Goal: Information Seeking & Learning: Learn about a topic

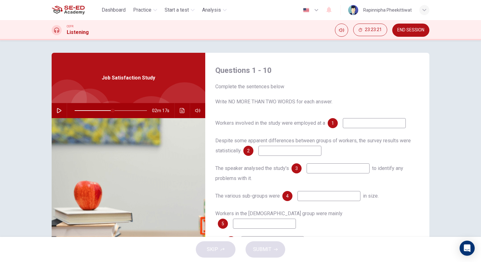
click at [59, 109] on icon "button" at bounding box center [59, 110] width 5 height 5
drag, startPoint x: 112, startPoint y: 110, endPoint x: 34, endPoint y: 110, distance: 78.0
click at [34, 110] on div "Questions 1 - 10 Complete the sentences below Write NO MORE THAN TWO WORDS for …" at bounding box center [240, 138] width 481 height 197
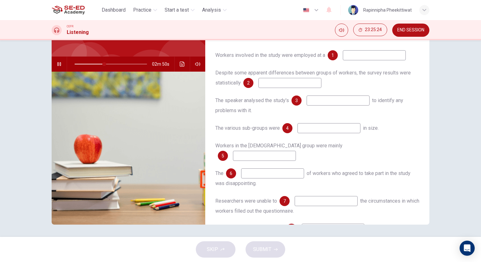
scroll to position [63, 0]
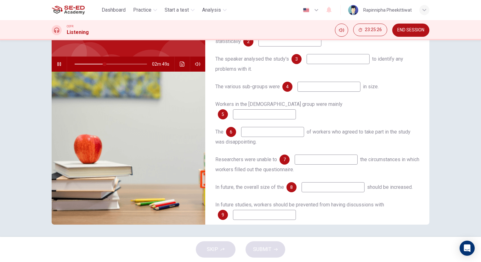
click at [329, 155] on input at bounding box center [325, 160] width 63 height 10
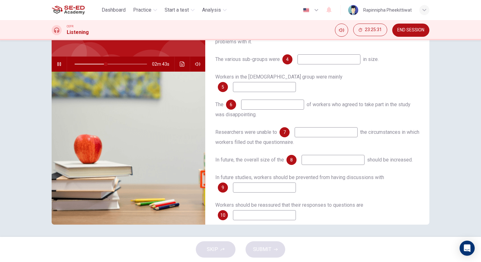
scroll to position [0, 0]
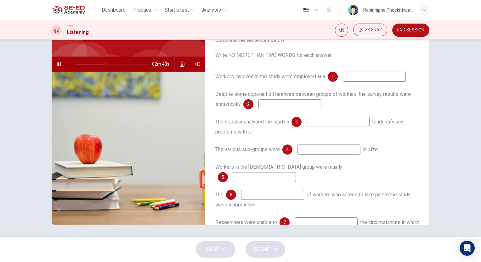
type input "44"
click at [350, 79] on input at bounding box center [374, 77] width 63 height 10
type input "1"
type input "44"
type input "1"
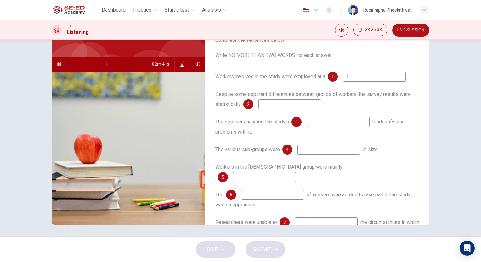
click at [299, 104] on input at bounding box center [289, 104] width 63 height 10
type input "2"
type input "44"
type input "2"
click at [335, 121] on input at bounding box center [337, 122] width 63 height 10
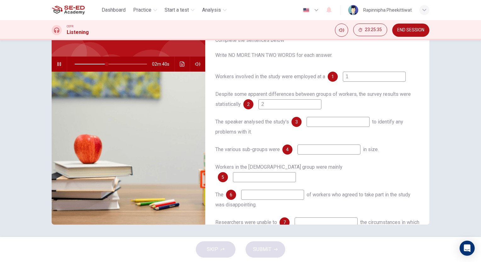
type input "3"
type input "45"
type input "3"
click at [315, 148] on input at bounding box center [328, 150] width 63 height 10
type input "45"
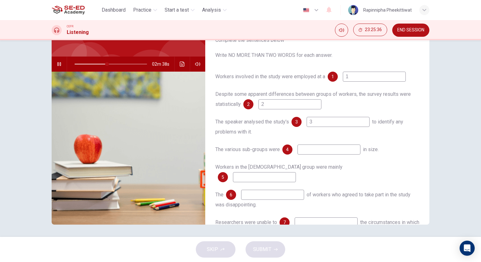
type input "4"
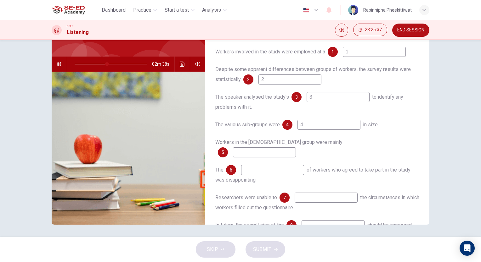
scroll to position [31, 0]
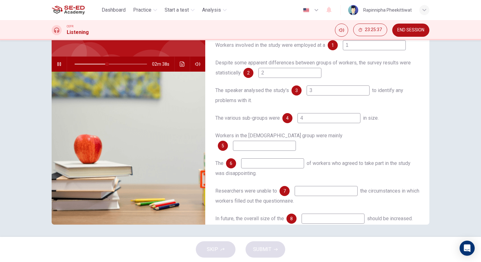
type input "45"
type input "4"
click at [296, 141] on input at bounding box center [264, 146] width 63 height 10
type input "5"
type input "46"
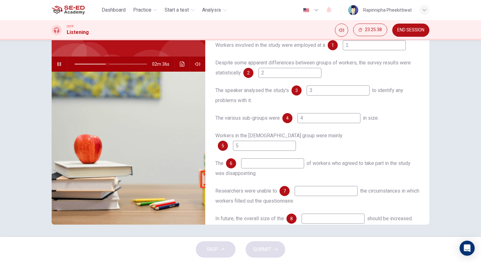
type input "5"
click at [285, 159] on input at bounding box center [272, 164] width 63 height 10
type input "6"
type input "46"
type input "6"
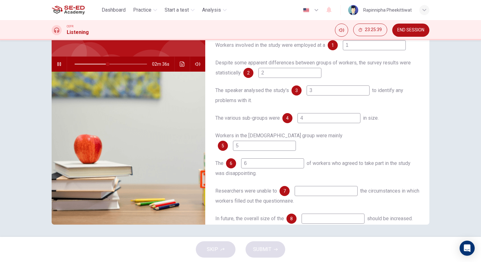
type input "46"
click at [315, 186] on input at bounding box center [325, 191] width 63 height 10
type input "7"
type input "46"
type input "7"
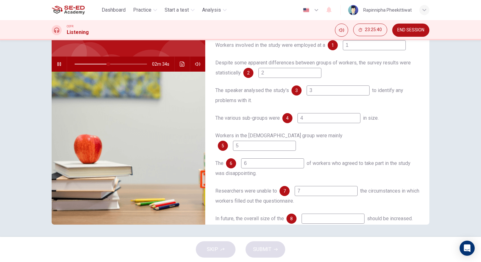
click at [320, 214] on input at bounding box center [332, 219] width 63 height 10
type input "8"
type input "47"
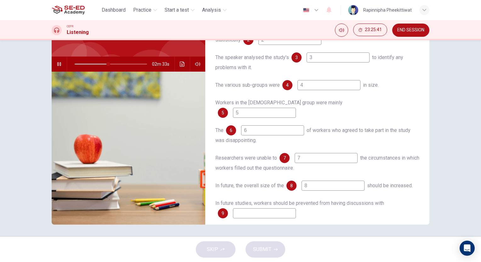
scroll to position [90, 0]
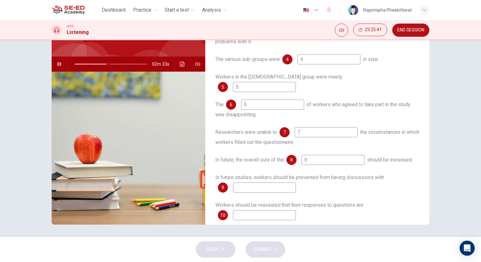
type input "8"
click at [269, 183] on input at bounding box center [264, 188] width 63 height 10
type input "47"
type input "9"
type input "47"
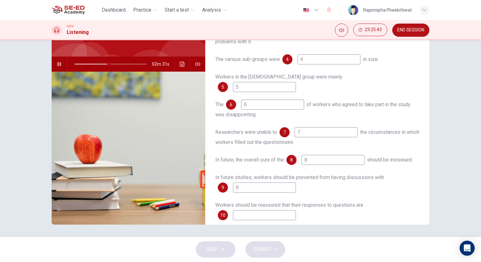
type input "9"
click at [278, 210] on input at bounding box center [264, 215] width 63 height 10
type input "1"
type input "48"
type input "10"
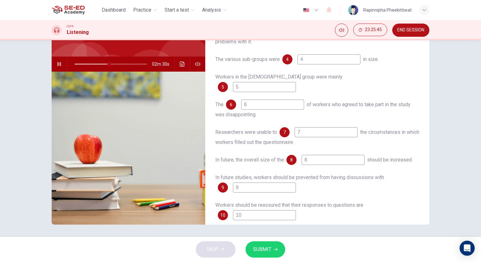
type input "48"
type input "10"
click at [268, 252] on span "SUBMIT" at bounding box center [262, 249] width 18 height 9
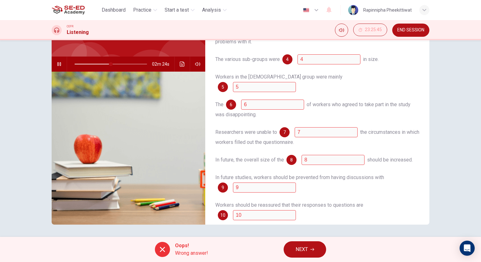
type input "50"
click at [290, 247] on button "NEXT" at bounding box center [304, 250] width 42 height 16
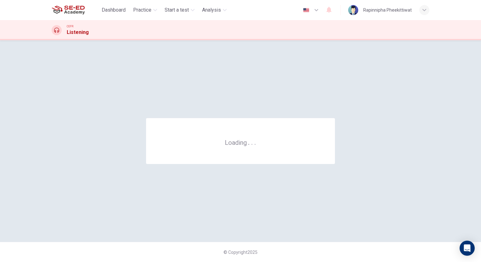
scroll to position [0, 0]
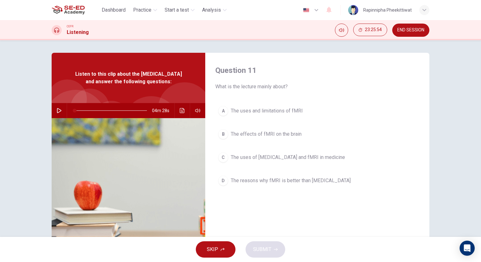
click at [60, 118] on button "button" at bounding box center [59, 110] width 10 height 15
click at [59, 113] on icon "button" at bounding box center [59, 110] width 5 height 5
type input "0"
click at [268, 158] on span "The uses of [MEDICAL_DATA] and fMRI in medicine" at bounding box center [288, 158] width 114 height 8
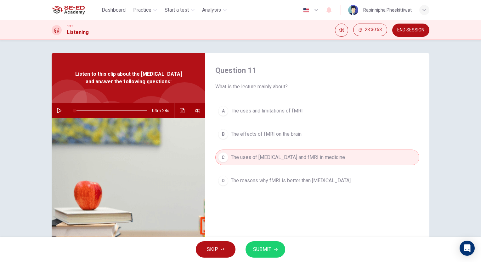
click at [256, 137] on span "The effects of fMRI on the brain" at bounding box center [266, 135] width 71 height 8
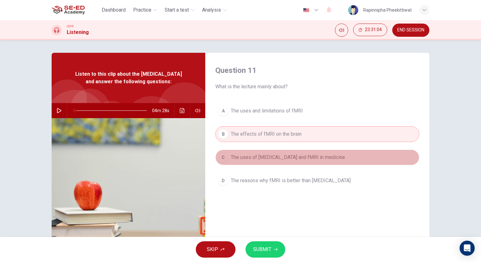
click at [274, 158] on span "The uses of [MEDICAL_DATA] and fMRI in medicine" at bounding box center [288, 158] width 114 height 8
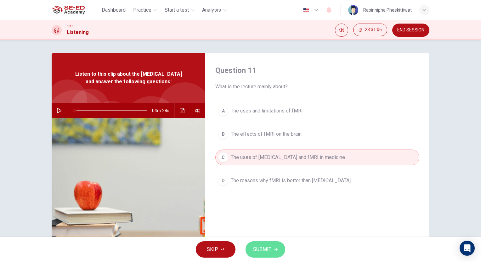
click at [276, 245] on button "SUBMIT" at bounding box center [265, 250] width 40 height 16
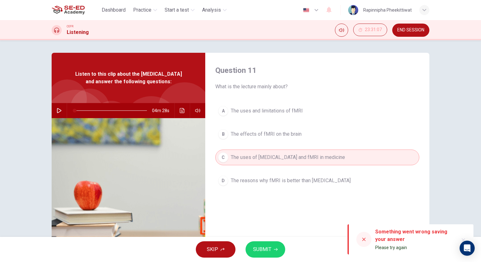
scroll to position [31, 0]
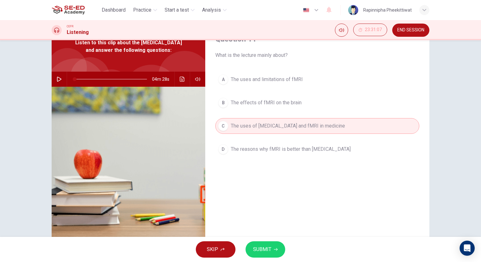
click at [249, 105] on span "The effects of fMRI on the brain" at bounding box center [266, 103] width 71 height 8
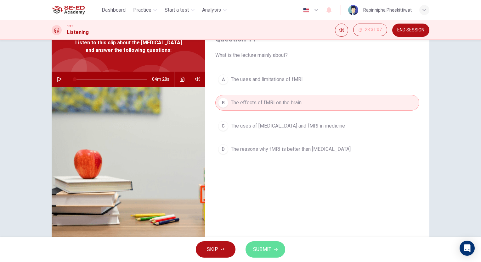
click at [261, 251] on span "SUBMIT" at bounding box center [262, 249] width 18 height 9
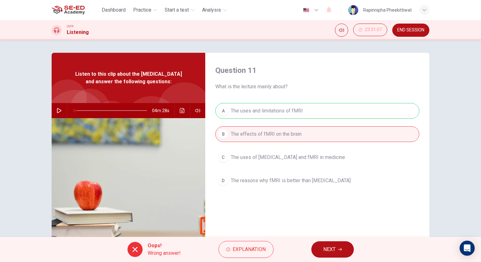
scroll to position [47, 0]
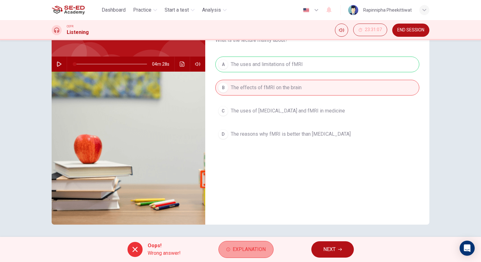
click at [241, 246] on span "Explanation" at bounding box center [249, 249] width 33 height 9
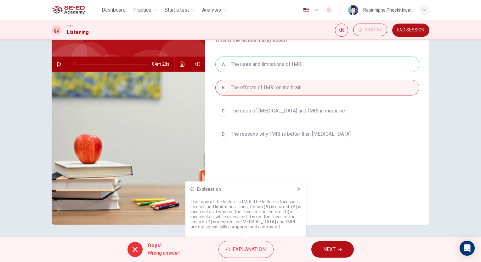
click at [330, 252] on span "NEXT" at bounding box center [329, 249] width 12 height 9
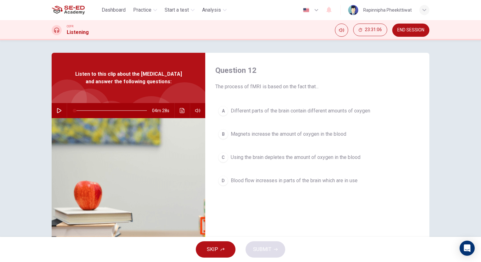
scroll to position [0, 0]
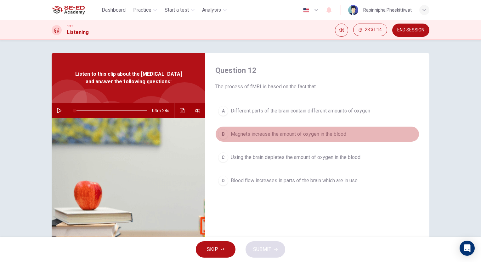
click at [333, 135] on span "Magnets increase the amount of oxygen in the blood" at bounding box center [288, 135] width 115 height 8
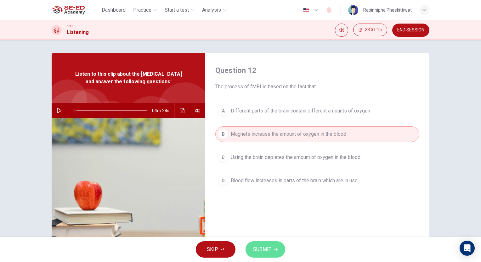
click at [274, 250] on icon "button" at bounding box center [276, 250] width 4 height 4
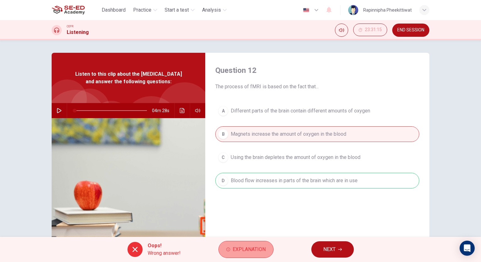
click at [256, 250] on span "Explanation" at bounding box center [249, 249] width 33 height 9
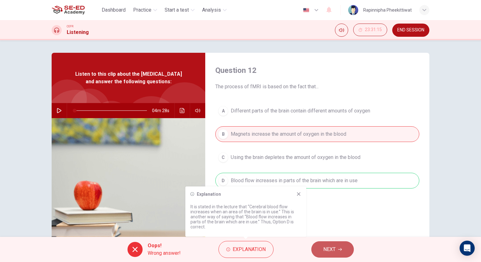
click at [334, 249] on span "NEXT" at bounding box center [329, 249] width 12 height 9
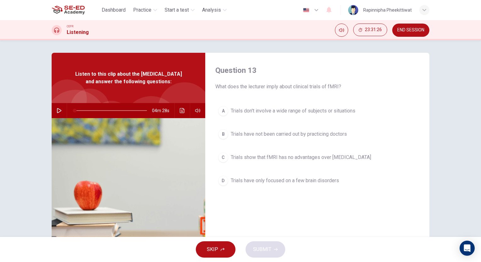
click at [313, 134] on span "Trials have not been carried out by practicing doctors" at bounding box center [289, 135] width 116 height 8
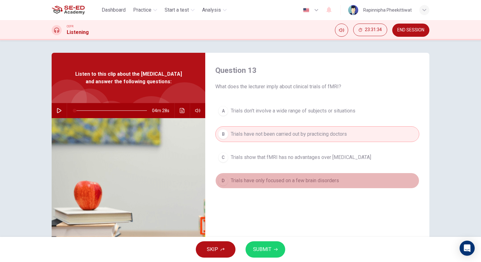
click at [251, 185] on button "D Trials have only focused on a few brain disorders" at bounding box center [317, 181] width 204 height 16
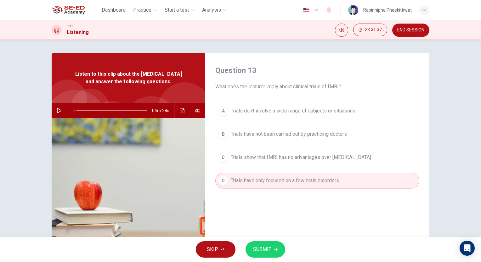
click at [266, 250] on span "SUBMIT" at bounding box center [262, 249] width 18 height 9
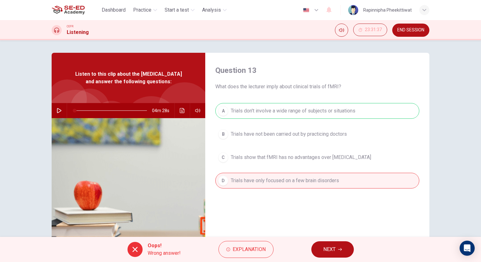
click at [322, 241] on div "Oops! Wrong answer! Explanation NEXT" at bounding box center [240, 249] width 481 height 25
click at [331, 250] on span "NEXT" at bounding box center [329, 249] width 12 height 9
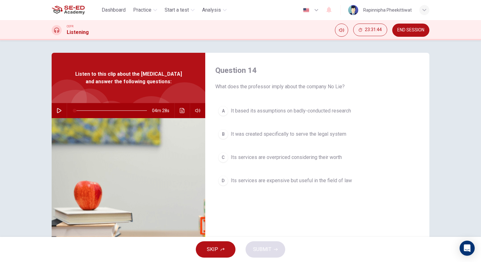
click at [335, 134] on span "It was created specifically to serve the legal system" at bounding box center [288, 135] width 115 height 8
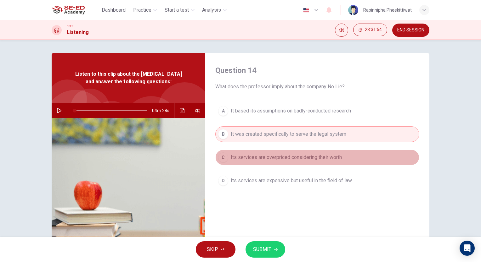
click at [302, 156] on span "Its services are overpriced considering their worth" at bounding box center [286, 158] width 111 height 8
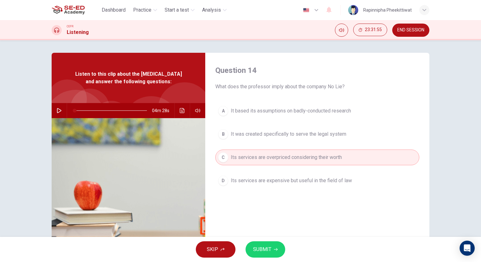
click at [268, 245] on button "SUBMIT" at bounding box center [265, 250] width 40 height 16
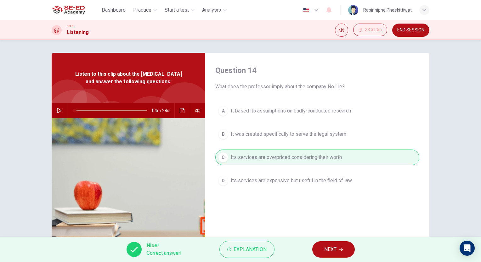
click at [335, 248] on span "NEXT" at bounding box center [330, 249] width 12 height 9
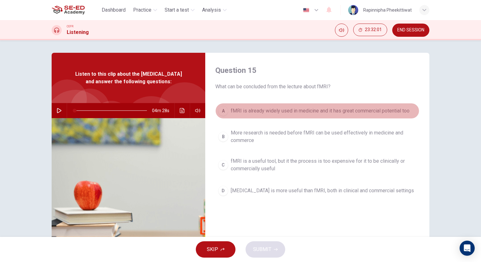
click at [328, 115] on button "A fMRI is already widely used in medicine and it has great commercial potential…" at bounding box center [317, 111] width 204 height 16
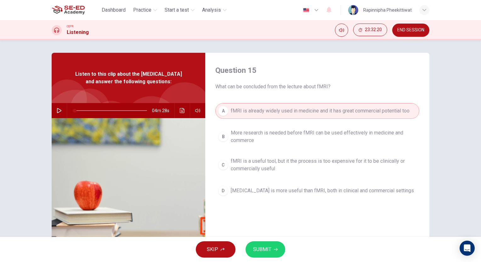
click at [320, 134] on span "More research is needed before fMRI can be used effectively in medicine and com…" at bounding box center [324, 136] width 186 height 15
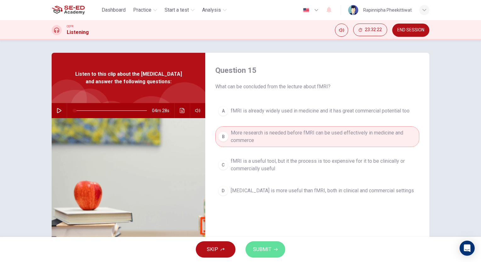
click at [257, 244] on button "SUBMIT" at bounding box center [265, 250] width 40 height 16
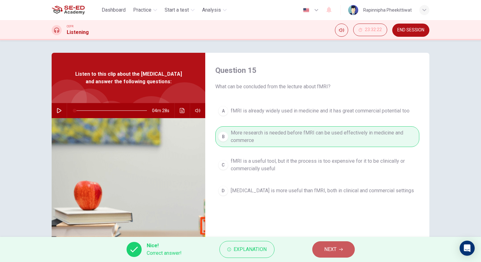
click at [333, 254] on span "NEXT" at bounding box center [330, 249] width 12 height 9
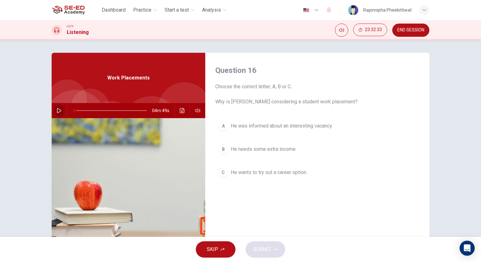
click at [57, 114] on button "button" at bounding box center [59, 110] width 10 height 15
type input "0"
click at [294, 174] on span "He wants to try out a career option." at bounding box center [269, 173] width 76 height 8
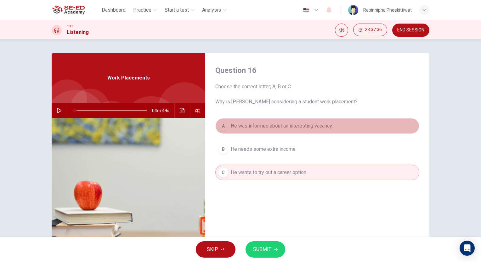
click at [286, 129] on span "He was informed about an interesting vacancy." at bounding box center [282, 126] width 102 height 8
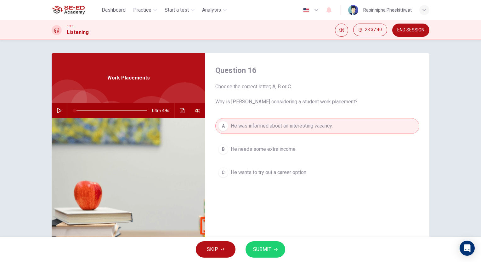
click at [275, 250] on icon "button" at bounding box center [276, 250] width 4 height 4
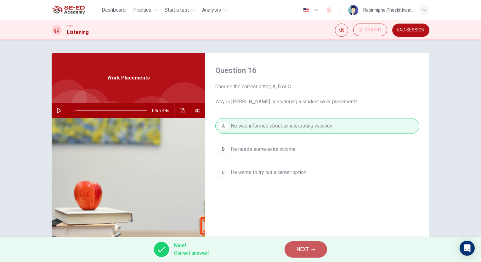
click at [297, 248] on span "NEXT" at bounding box center [302, 249] width 12 height 9
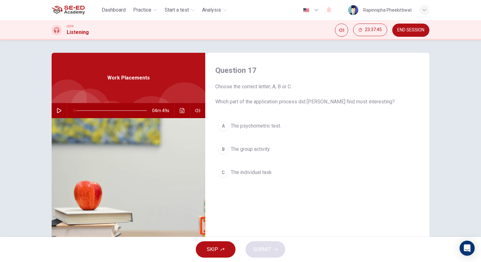
click at [257, 154] on button "B The group activity." at bounding box center [317, 150] width 204 height 16
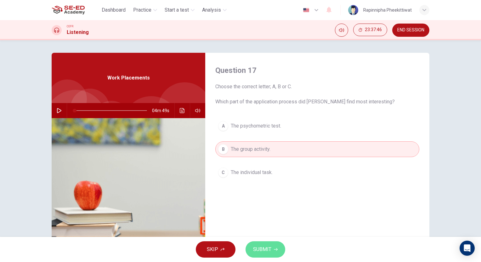
click at [262, 247] on span "SUBMIT" at bounding box center [262, 249] width 18 height 9
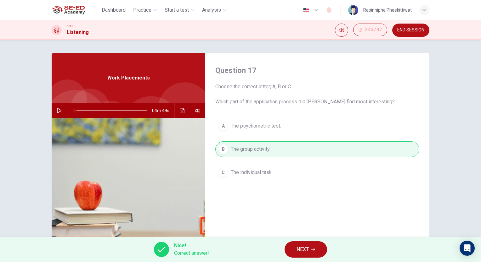
click at [290, 248] on button "NEXT" at bounding box center [305, 250] width 42 height 16
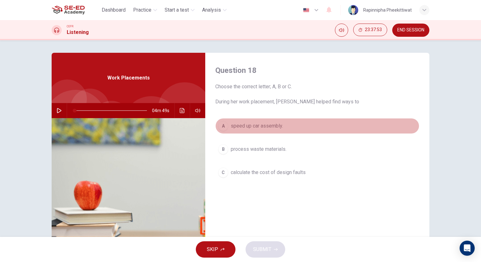
click at [274, 127] on span "speed up car assembly." at bounding box center [257, 126] width 52 height 8
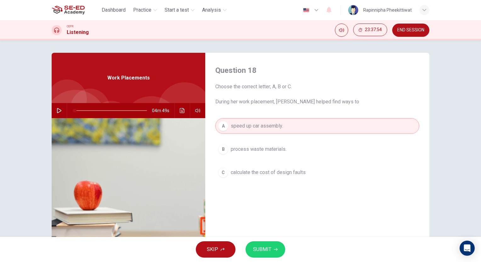
click at [274, 253] on button "SUBMIT" at bounding box center [265, 250] width 40 height 16
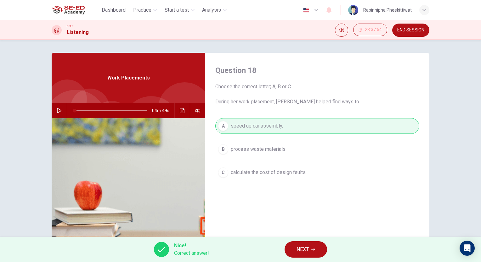
click at [308, 251] on span "NEXT" at bounding box center [302, 249] width 12 height 9
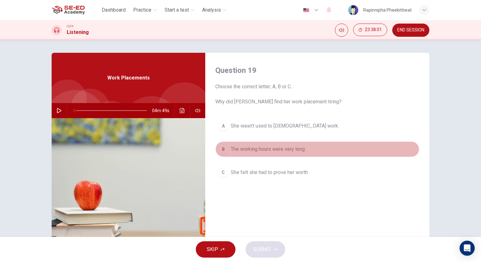
click at [283, 154] on button "B The working hours were very long." at bounding box center [317, 150] width 204 height 16
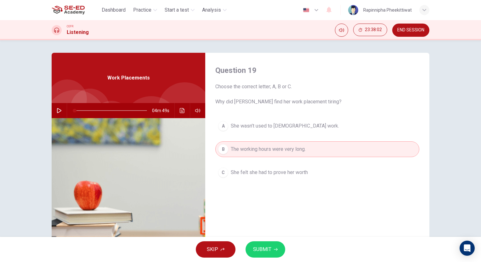
click at [258, 246] on span "SUBMIT" at bounding box center [262, 249] width 18 height 9
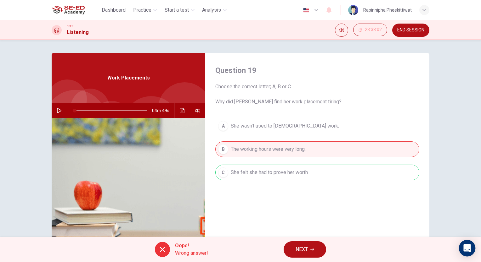
click at [466, 248] on icon "Open Intercom Messenger" at bounding box center [466, 248] width 7 height 8
click at [310, 249] on button "NEXT" at bounding box center [304, 250] width 42 height 16
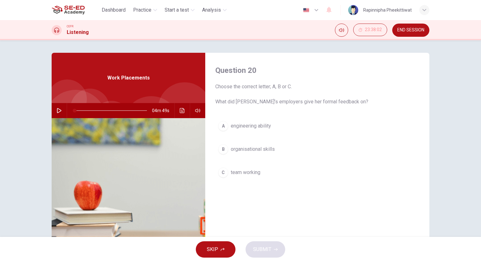
click at [244, 171] on span "team working" at bounding box center [246, 173] width 30 height 8
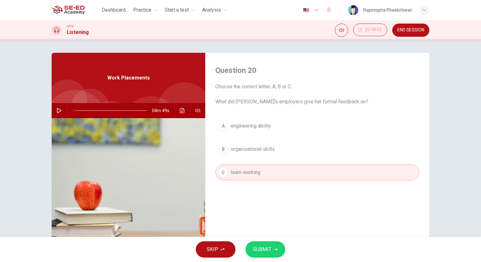
click at [257, 235] on div "Question 20 Choose the correct letter; A, B or C. What did [PERSON_NAME]’s empl…" at bounding box center [317, 162] width 224 height 219
click at [259, 244] on button "SUBMIT" at bounding box center [265, 250] width 40 height 16
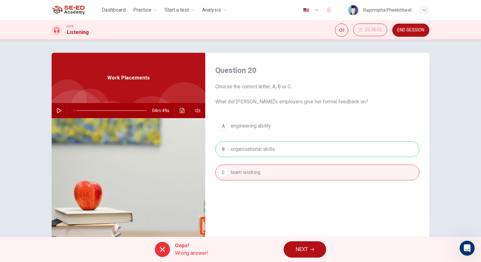
click at [301, 243] on button "NEXT" at bounding box center [304, 250] width 42 height 16
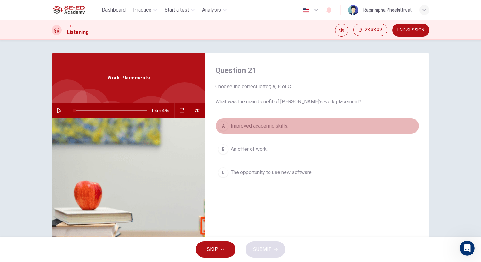
click at [240, 126] on span "Improved academic skills." at bounding box center [260, 126] width 58 height 8
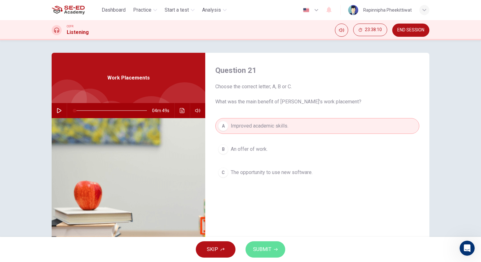
click at [273, 254] on button "SUBMIT" at bounding box center [265, 250] width 40 height 16
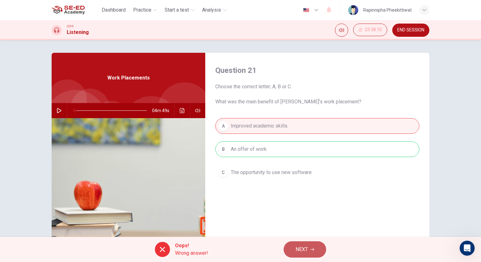
click at [313, 255] on button "NEXT" at bounding box center [304, 250] width 42 height 16
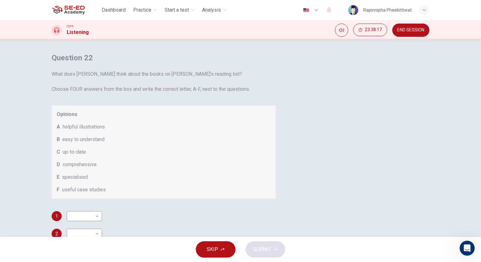
scroll to position [35, 0]
click at [250, 207] on body "This site uses cookies, as explained in our Privacy Policy . If you agree to th…" at bounding box center [240, 131] width 481 height 262
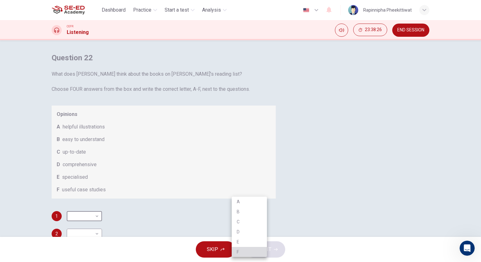
click at [253, 251] on li "F" at bounding box center [249, 252] width 35 height 10
type input "F"
click at [255, 216] on body "This site uses cookies, as explained in our Privacy Policy . If you agree to th…" at bounding box center [240, 131] width 481 height 262
click at [244, 212] on li "B" at bounding box center [249, 212] width 35 height 10
type input "B"
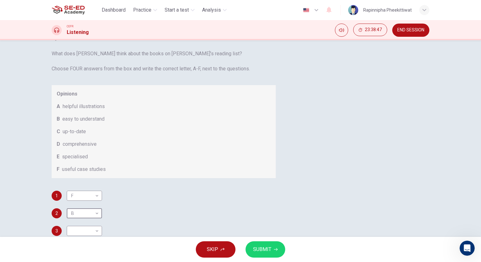
scroll to position [31, 0]
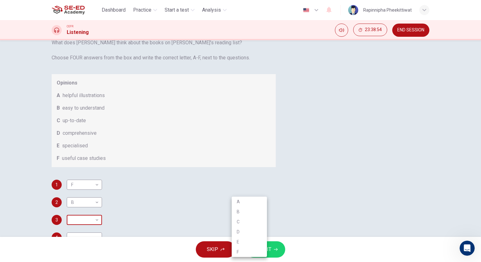
click at [259, 201] on body "This site uses cookies, as explained in our Privacy Policy . If you agree to th…" at bounding box center [240, 131] width 481 height 262
drag, startPoint x: 299, startPoint y: 112, endPoint x: 231, endPoint y: 119, distance: 68.6
click at [231, 119] on div at bounding box center [240, 131] width 481 height 262
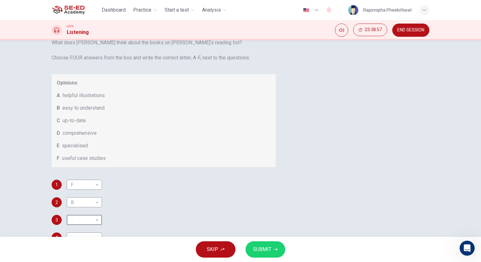
click at [97, 130] on span "comprehensive" at bounding box center [80, 134] width 34 height 8
drag, startPoint x: 266, startPoint y: 118, endPoint x: 236, endPoint y: 126, distance: 30.3
click at [234, 130] on div "D comprehensive" at bounding box center [164, 134] width 214 height 8
click at [245, 205] on body "This site uses cookies, as explained in our Privacy Policy . If you agree to th…" at bounding box center [240, 131] width 481 height 262
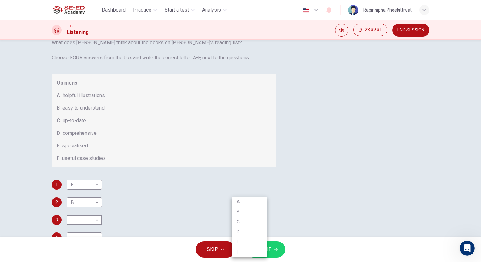
click at [249, 205] on li "A" at bounding box center [249, 202] width 35 height 10
type input "A"
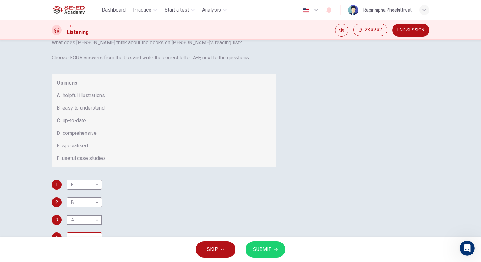
click at [254, 224] on body "This site uses cookies, as explained in our Privacy Policy . If you agree to th…" at bounding box center [240, 131] width 481 height 262
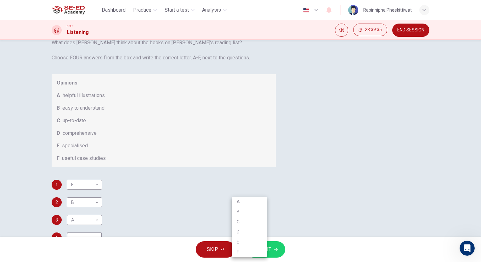
click at [254, 224] on li "C" at bounding box center [249, 222] width 35 height 10
type input "C"
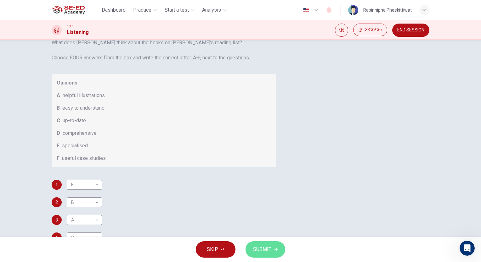
click at [266, 252] on span "SUBMIT" at bounding box center [262, 249] width 18 height 9
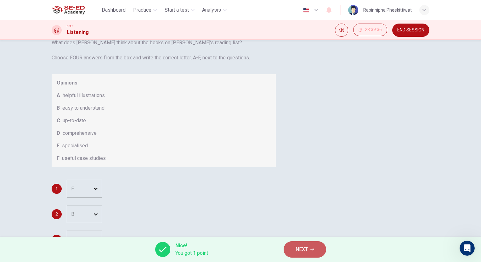
click at [308, 246] on button "NEXT" at bounding box center [304, 250] width 42 height 16
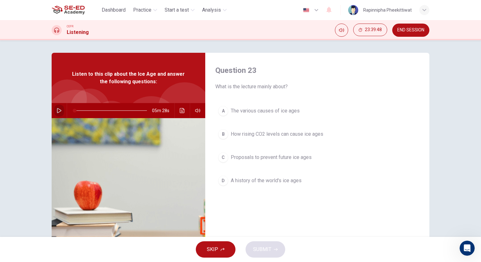
click at [57, 111] on icon "button" at bounding box center [59, 110] width 5 height 5
type input "0"
click at [291, 139] on button "B How rising CO2 levels can cause ice ages" at bounding box center [317, 134] width 204 height 16
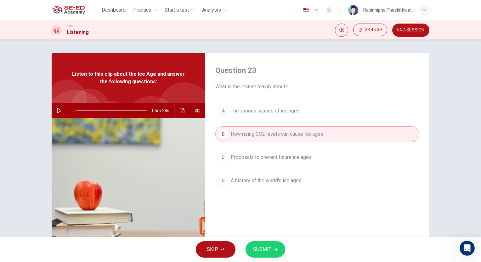
click at [253, 244] on button "SUBMIT" at bounding box center [265, 250] width 40 height 16
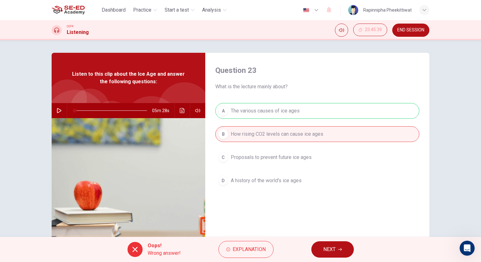
drag, startPoint x: 321, startPoint y: 254, endPoint x: 322, endPoint y: 250, distance: 3.6
click at [321, 253] on button "NEXT" at bounding box center [332, 250] width 42 height 16
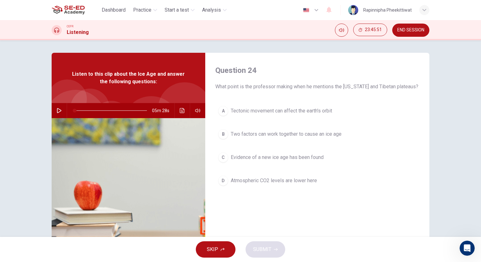
click at [298, 157] on span "Evidence of a new ice age has been found" at bounding box center [277, 158] width 93 height 8
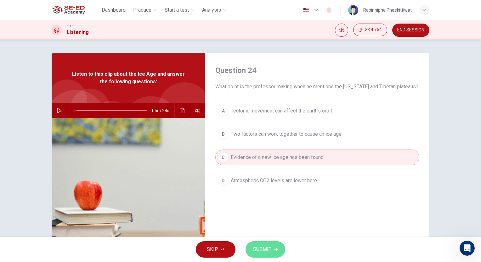
click at [262, 248] on span "SUBMIT" at bounding box center [262, 249] width 18 height 9
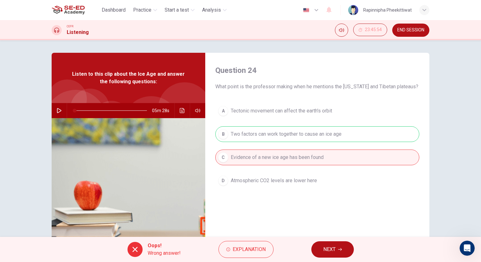
click at [328, 248] on span "NEXT" at bounding box center [329, 249] width 12 height 9
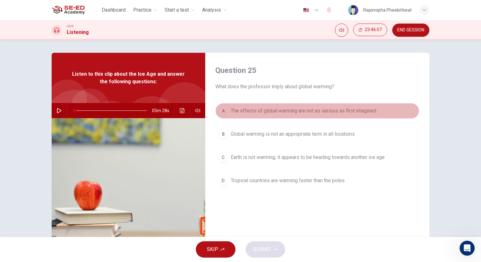
click at [286, 118] on button "A The effects of global warming are not as serious as first imagined" at bounding box center [317, 111] width 204 height 16
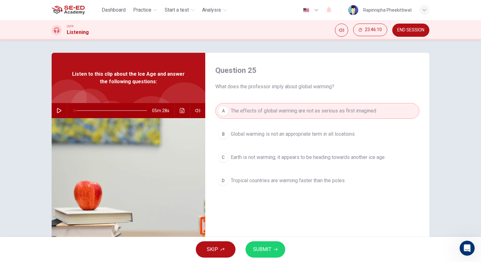
click at [283, 133] on span "Global warming is not an appropriate term in all locations" at bounding box center [293, 135] width 124 height 8
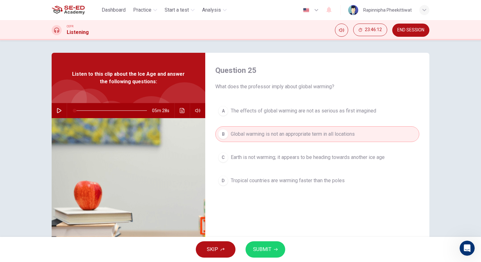
click at [272, 162] on button "C Earth is not warming; it appears to be heading towards another ice age" at bounding box center [317, 158] width 204 height 16
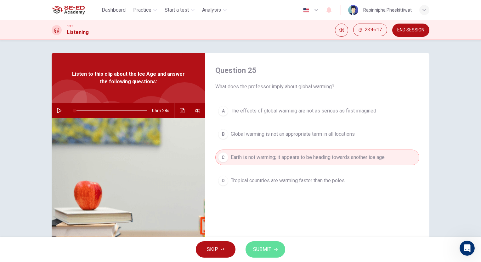
click at [273, 252] on button "SUBMIT" at bounding box center [265, 250] width 40 height 16
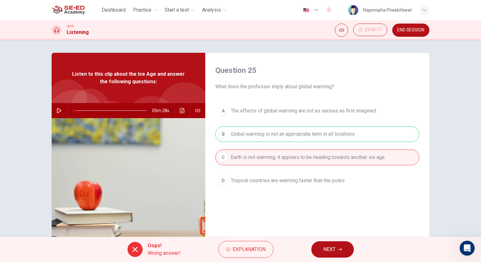
click at [324, 252] on span "NEXT" at bounding box center [329, 249] width 12 height 9
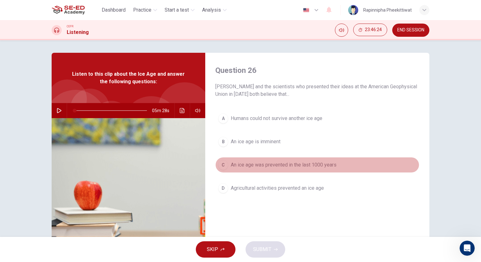
click at [293, 166] on span "An ice age was prevented in the last 1000 years" at bounding box center [284, 165] width 106 height 8
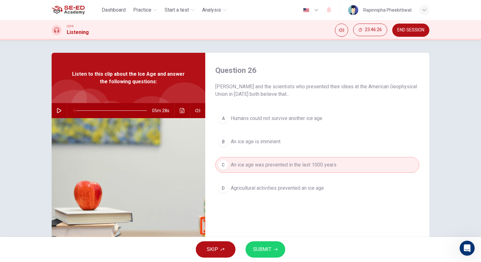
click at [262, 151] on div "A Humans could not survive another ice age B An ice age is imminent C An ice ag…" at bounding box center [317, 160] width 204 height 98
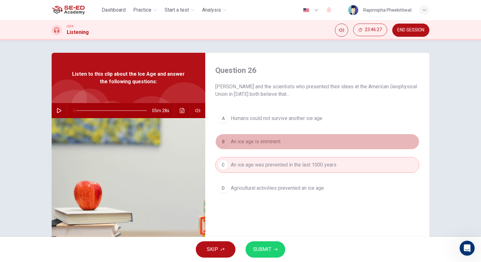
click at [263, 145] on span "An ice age is imminent" at bounding box center [256, 142] width 50 height 8
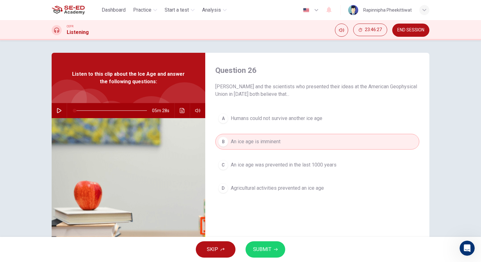
click at [267, 160] on button "C An ice age was prevented in the last 1000 years" at bounding box center [317, 165] width 204 height 16
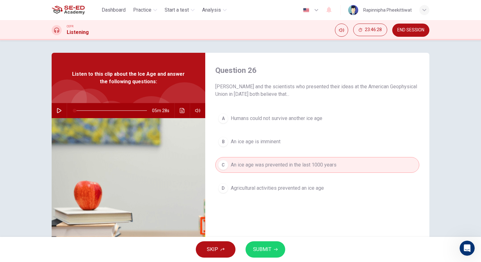
click at [273, 243] on button "SUBMIT" at bounding box center [265, 250] width 40 height 16
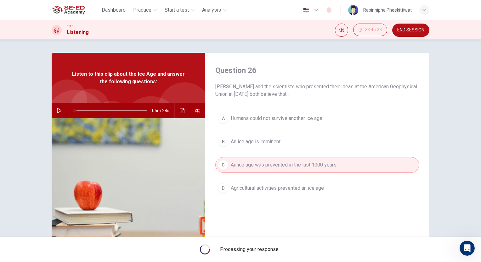
click at [274, 245] on div "Processing your response..." at bounding box center [240, 249] width 481 height 25
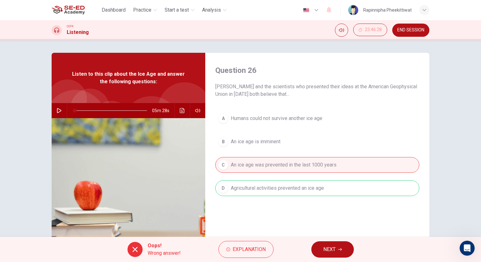
click at [325, 255] on button "NEXT" at bounding box center [332, 250] width 42 height 16
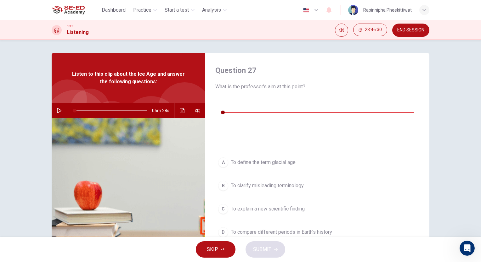
click at [228, 107] on div "00m 49s" at bounding box center [317, 120] width 204 height 44
click at [221, 105] on icon "button" at bounding box center [220, 103] width 4 height 5
drag, startPoint x: 282, startPoint y: 138, endPoint x: 283, endPoint y: 134, distance: 4.8
click at [282, 155] on button "A To define the term glacial age" at bounding box center [317, 163] width 204 height 16
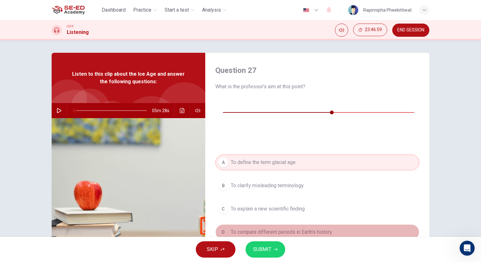
click at [308, 229] on span "To compare different periods in Earth's history" at bounding box center [281, 233] width 101 height 8
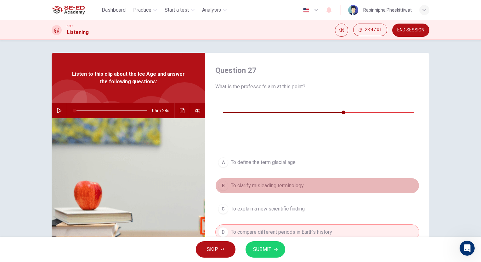
click at [290, 178] on button "B To clarify misleading terminology" at bounding box center [317, 186] width 204 height 16
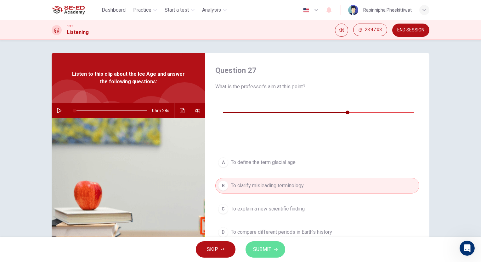
click at [272, 251] on button "SUBMIT" at bounding box center [265, 250] width 40 height 16
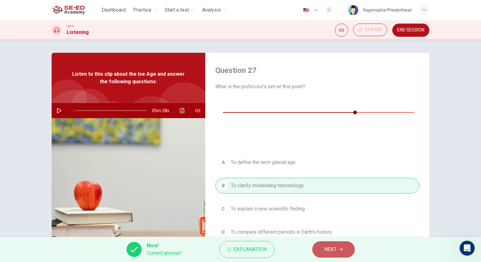
click at [331, 248] on span "NEXT" at bounding box center [330, 249] width 12 height 9
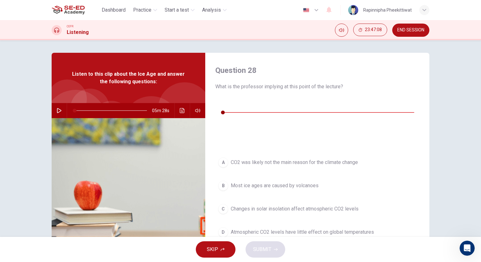
click at [227, 104] on div "00m 37s" at bounding box center [317, 120] width 204 height 44
click at [222, 108] on button "button" at bounding box center [220, 103] width 10 height 10
click at [290, 205] on span "Changes in solar insolation affect atmospheric CO2 levels" at bounding box center [295, 209] width 128 height 8
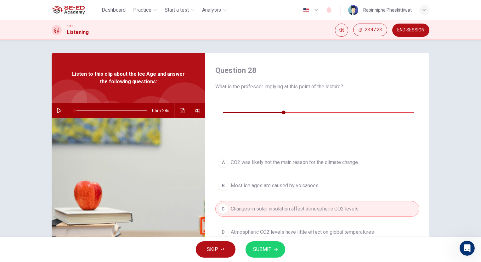
click at [264, 251] on span "SUBMIT" at bounding box center [262, 249] width 18 height 9
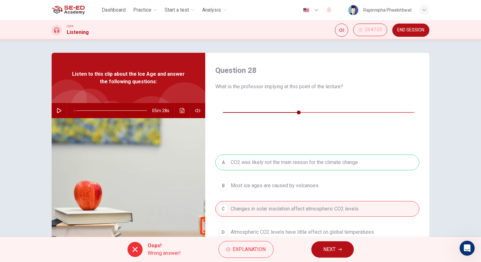
type input "42"
click at [327, 245] on button "NEXT" at bounding box center [332, 250] width 42 height 16
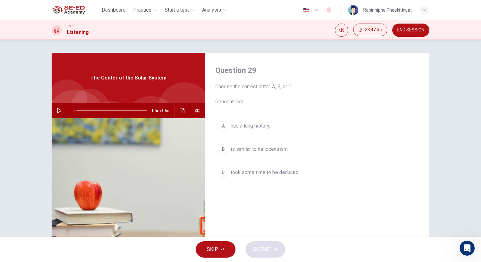
click at [64, 110] on div "05m 06s" at bounding box center [129, 110] width 154 height 15
click at [61, 111] on button "button" at bounding box center [59, 110] width 10 height 15
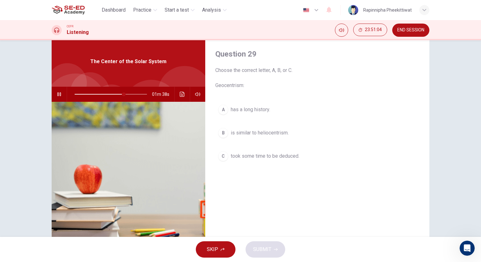
scroll to position [31, 0]
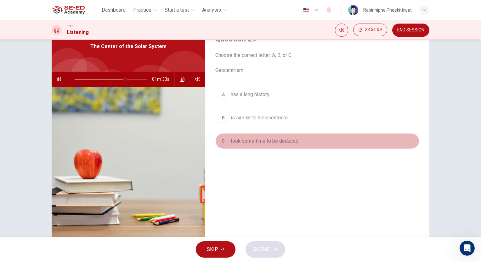
click at [254, 142] on span "took some time to be deduced." at bounding box center [265, 141] width 69 height 8
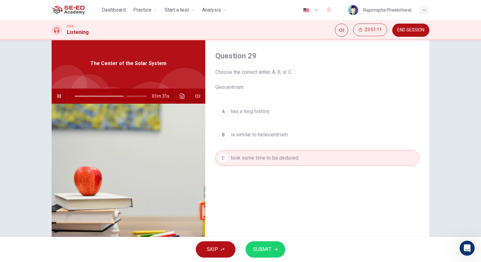
scroll to position [0, 0]
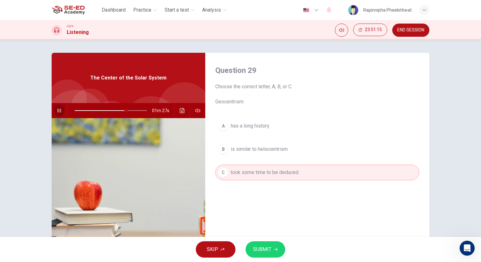
click at [59, 110] on icon "button" at bounding box center [58, 111] width 3 height 4
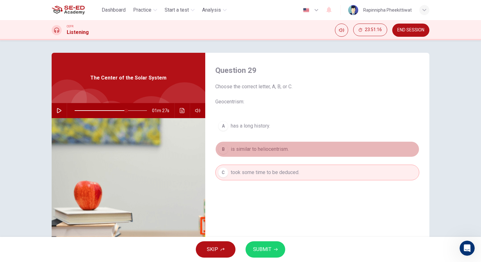
drag, startPoint x: 281, startPoint y: 151, endPoint x: 282, endPoint y: 166, distance: 15.4
click at [281, 152] on span "is similar to heliocentrism." at bounding box center [260, 150] width 58 height 8
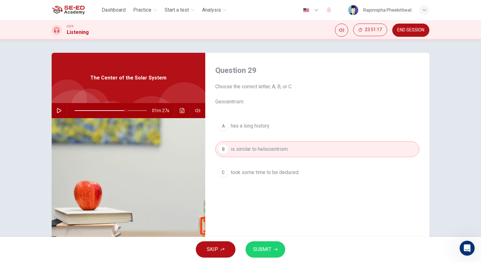
click at [266, 248] on span "SUBMIT" at bounding box center [262, 249] width 18 height 9
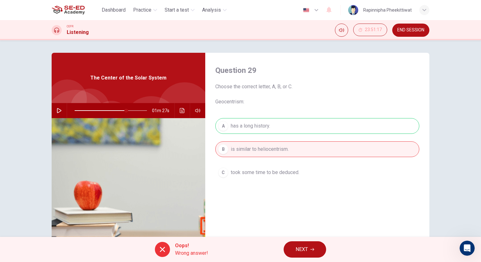
click at [306, 236] on div "Question 29 Choose the correct letter, A, B, or C. Geocentrism: A has a long hi…" at bounding box center [317, 162] width 224 height 219
click at [319, 248] on button "NEXT" at bounding box center [304, 250] width 42 height 16
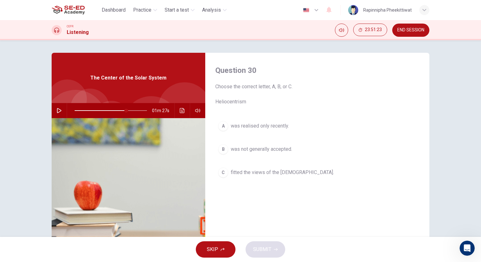
click at [253, 126] on span "was realised only recently." at bounding box center [260, 126] width 58 height 8
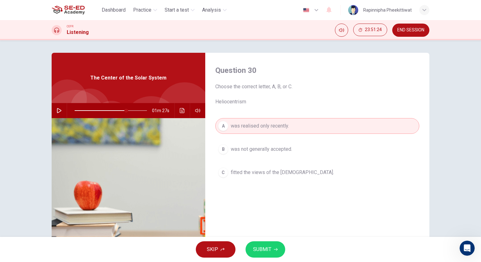
click at [262, 247] on span "SUBMIT" at bounding box center [262, 249] width 18 height 9
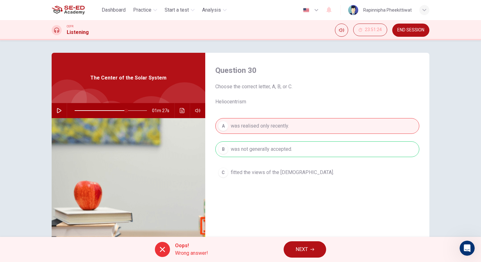
click at [302, 250] on span "NEXT" at bounding box center [301, 249] width 12 height 9
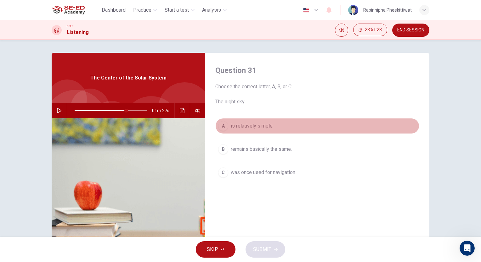
click at [252, 125] on span "is relatively simple." at bounding box center [252, 126] width 43 height 8
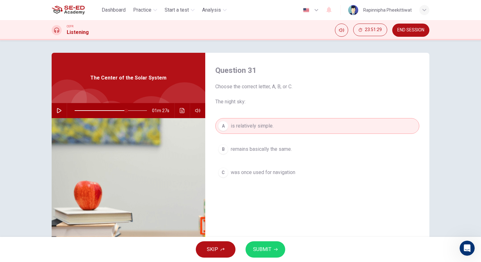
click at [265, 259] on div "SKIP SUBMIT" at bounding box center [240, 249] width 481 height 25
click at [264, 145] on button "B remains basically the same." at bounding box center [317, 150] width 204 height 16
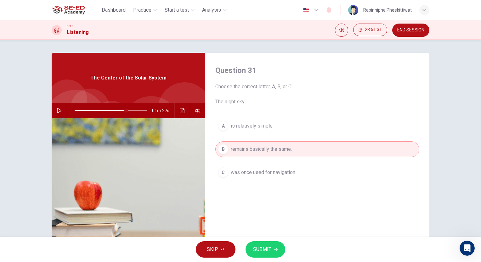
drag, startPoint x: 261, startPoint y: 231, endPoint x: 261, endPoint y: 240, distance: 9.5
click at [261, 233] on div "Question 31 Choose the correct letter, A, B, or C. The night sky: A is relative…" at bounding box center [317, 162] width 224 height 219
click at [262, 244] on div "SKIP SUBMIT" at bounding box center [240, 249] width 481 height 25
click at [264, 253] on span "SUBMIT" at bounding box center [262, 249] width 18 height 9
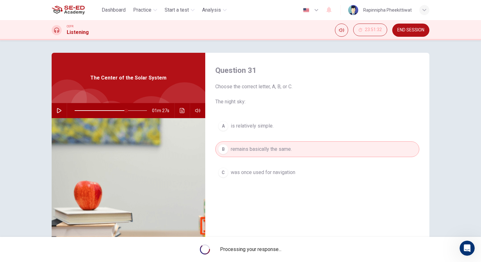
type input "72"
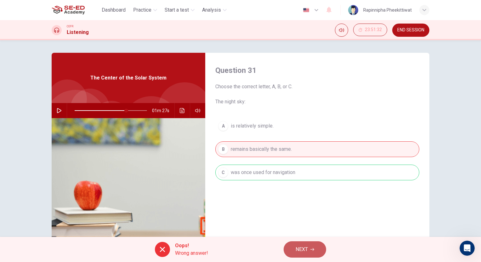
click at [299, 242] on button "NEXT" at bounding box center [304, 250] width 42 height 16
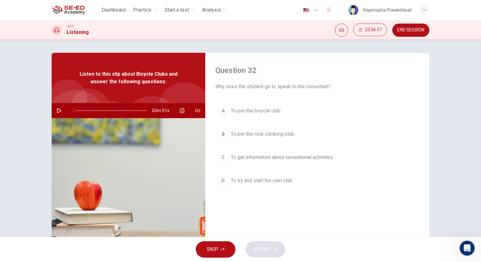
click at [60, 115] on button "button" at bounding box center [59, 110] width 10 height 15
type input "0"
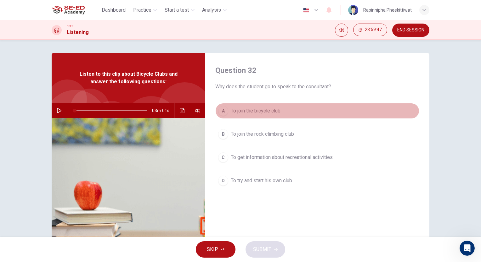
click at [263, 109] on span "To join the bicycle club" at bounding box center [256, 111] width 50 height 8
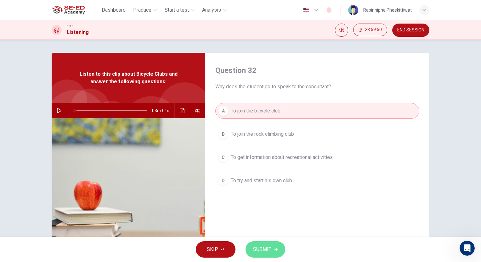
click at [266, 251] on span "SUBMIT" at bounding box center [262, 249] width 18 height 9
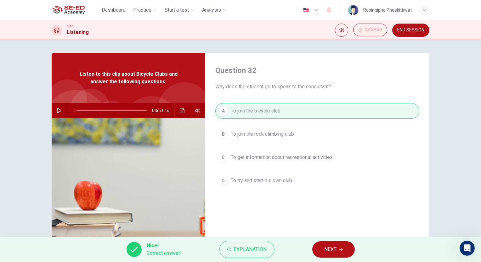
click at [344, 248] on button "NEXT" at bounding box center [333, 250] width 42 height 16
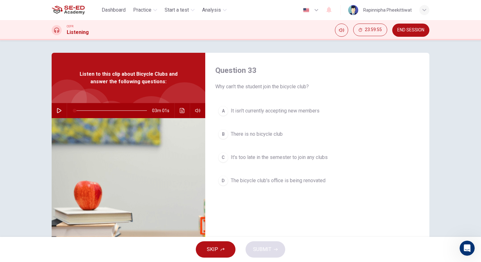
click at [278, 159] on span "It's too late in the semester to join any clubs" at bounding box center [279, 158] width 97 height 8
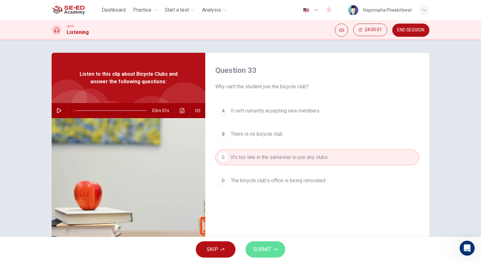
click at [261, 245] on button "SUBMIT" at bounding box center [265, 250] width 40 height 16
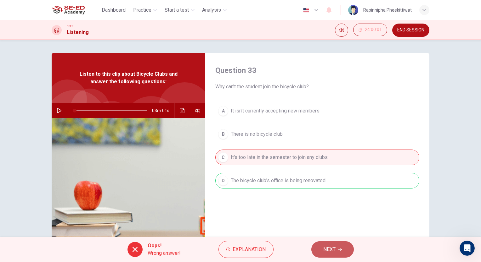
click at [345, 252] on button "NEXT" at bounding box center [332, 250] width 42 height 16
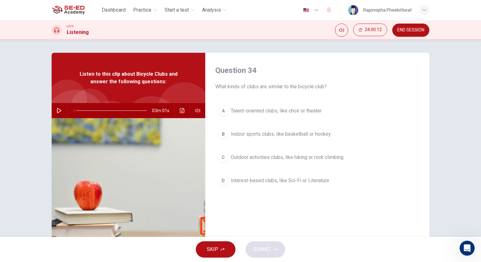
click at [303, 157] on span "Outdoor activities clubs, like hiking or rock climbing" at bounding box center [287, 158] width 113 height 8
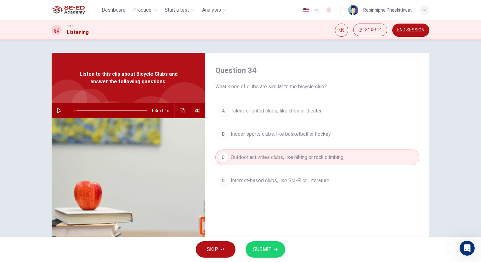
click at [269, 251] on span "SUBMIT" at bounding box center [262, 249] width 18 height 9
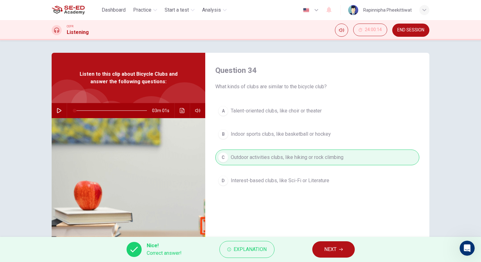
click at [345, 248] on button "NEXT" at bounding box center [333, 250] width 42 height 16
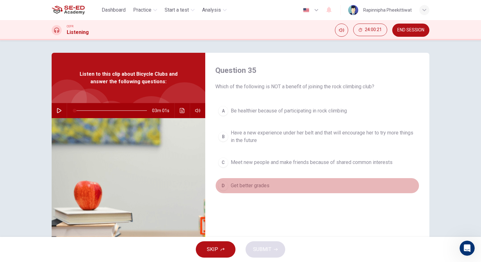
click at [263, 189] on button "D Get better grades" at bounding box center [317, 186] width 204 height 16
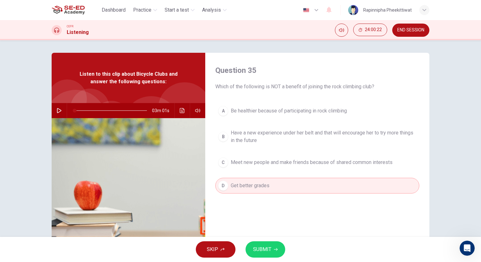
click at [268, 251] on span "SUBMIT" at bounding box center [262, 249] width 18 height 9
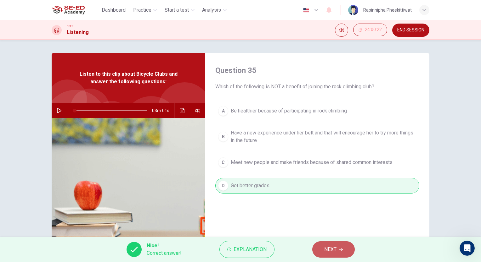
click at [322, 249] on button "NEXT" at bounding box center [333, 250] width 42 height 16
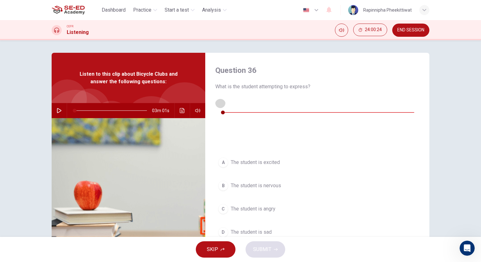
click at [222, 103] on icon "button" at bounding box center [220, 103] width 5 height 5
click at [263, 182] on span "The student is nervous" at bounding box center [256, 186] width 50 height 8
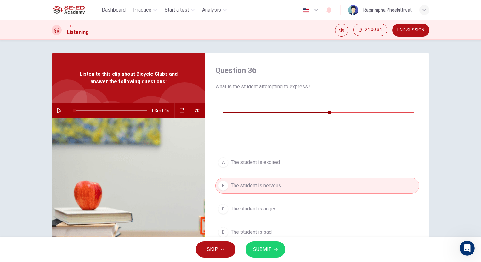
click at [271, 251] on button "SUBMIT" at bounding box center [265, 250] width 40 height 16
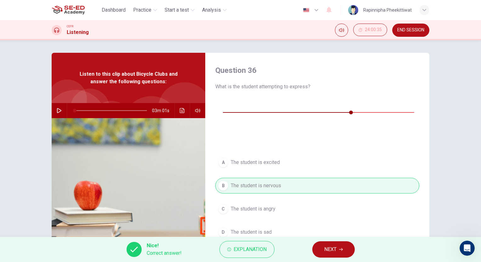
click at [311, 249] on div "Nice! Correct answer! Explanation NEXT" at bounding box center [240, 249] width 481 height 25
type input "72"
click at [318, 249] on button "NEXT" at bounding box center [333, 250] width 42 height 16
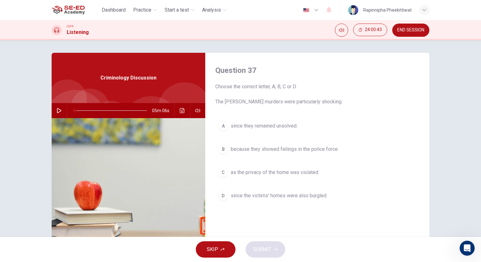
click at [59, 105] on button "button" at bounding box center [59, 110] width 10 height 15
drag, startPoint x: 91, startPoint y: 109, endPoint x: 59, endPoint y: 109, distance: 32.4
click at [59, 109] on div "05m 06s" at bounding box center [129, 110] width 154 height 15
click at [309, 173] on span "as the privacy of the home was violated." at bounding box center [275, 173] width 88 height 8
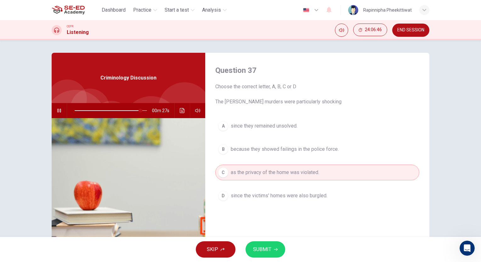
click at [255, 250] on span "SUBMIT" at bounding box center [262, 249] width 18 height 9
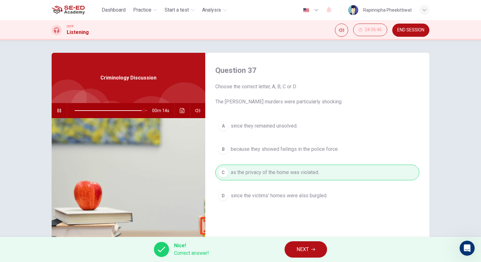
click at [316, 250] on button "NEXT" at bounding box center [305, 250] width 42 height 16
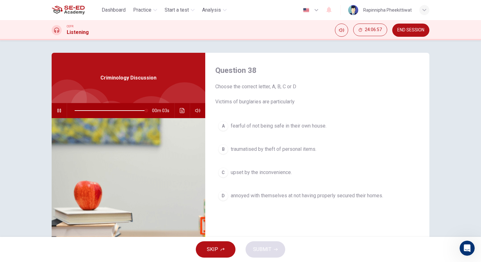
click at [314, 126] on span "fearful of not being safe in their own house." at bounding box center [279, 126] width 96 height 8
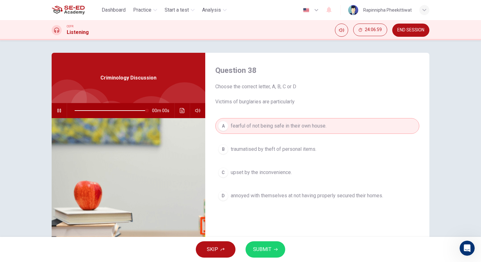
type input "0"
click at [266, 249] on span "SUBMIT" at bounding box center [262, 249] width 18 height 9
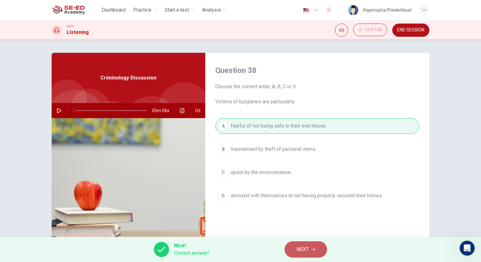
click at [294, 249] on button "NEXT" at bounding box center [305, 250] width 42 height 16
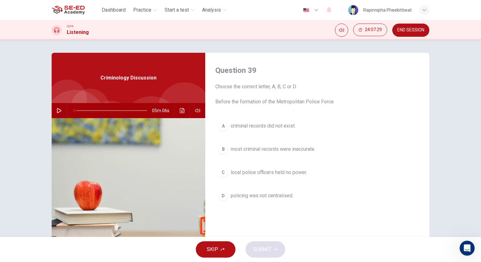
click at [258, 154] on button "B most criminal records were inaccurate." at bounding box center [317, 150] width 204 height 16
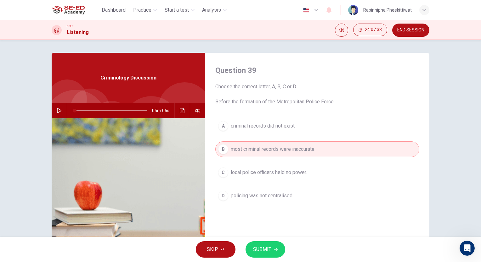
click at [269, 252] on span "SUBMIT" at bounding box center [262, 249] width 18 height 9
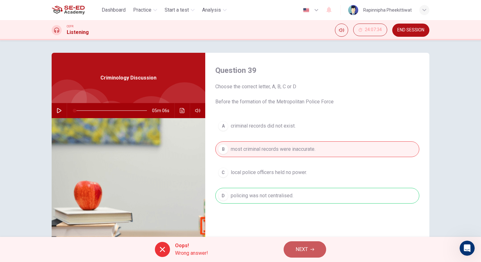
click at [310, 246] on button "NEXT" at bounding box center [304, 250] width 42 height 16
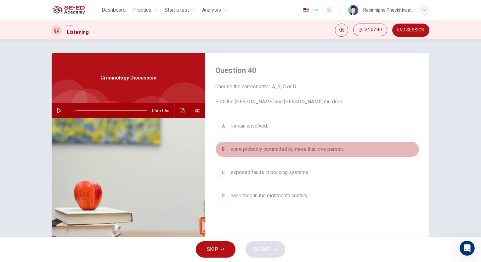
click at [304, 152] on span "were probably committed by more than one person." at bounding box center [287, 150] width 113 height 8
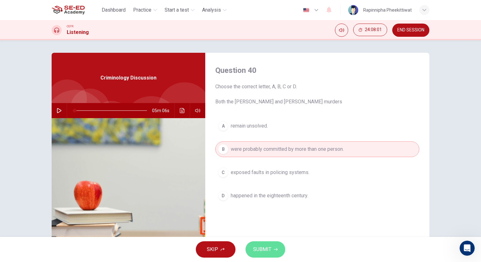
click at [269, 245] on button "SUBMIT" at bounding box center [265, 250] width 40 height 16
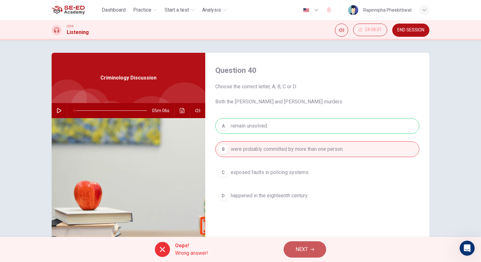
click at [311, 251] on icon "button" at bounding box center [312, 250] width 4 height 4
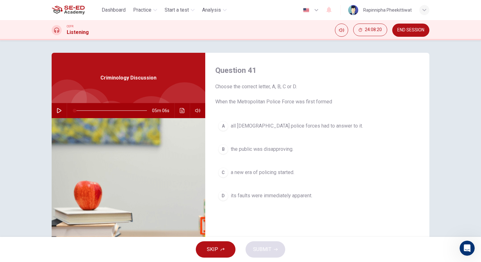
click at [273, 201] on button "D its faults were immediately apparent." at bounding box center [317, 196] width 204 height 16
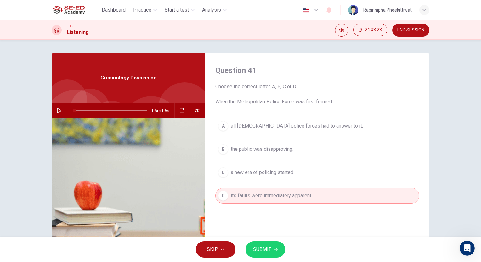
click at [270, 248] on span "SUBMIT" at bounding box center [262, 249] width 18 height 9
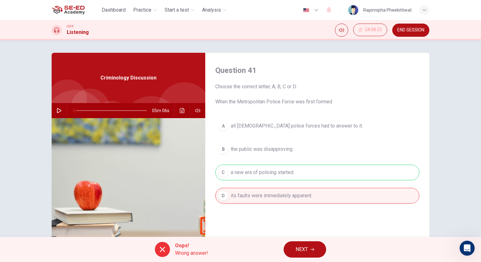
click at [310, 252] on button "NEXT" at bounding box center [304, 250] width 42 height 16
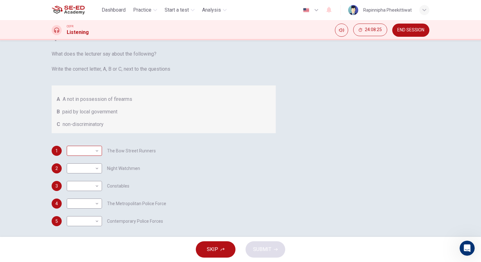
scroll to position [47, 0]
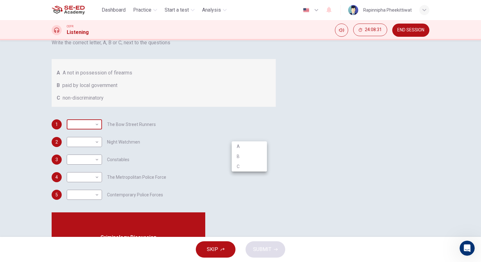
click at [259, 139] on body "This site uses cookies, as explained in our Privacy Policy . If you agree to th…" at bounding box center [240, 131] width 481 height 262
click at [259, 139] on div at bounding box center [240, 131] width 481 height 262
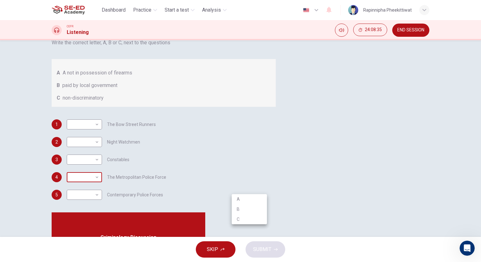
click at [263, 187] on body "This site uses cookies, as explained in our Privacy Policy . If you agree to th…" at bounding box center [240, 131] width 481 height 262
click at [256, 206] on li "B" at bounding box center [249, 210] width 35 height 10
type input "B"
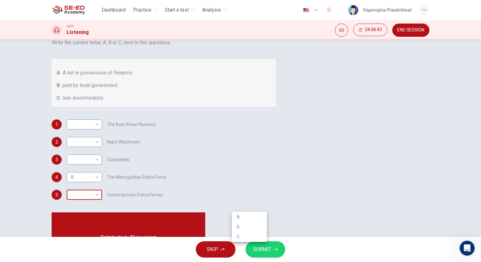
click at [258, 207] on body "This site uses cookies, as explained in our Privacy Policy . If you agree to th…" at bounding box center [240, 131] width 481 height 262
click at [250, 227] on li "B" at bounding box center [249, 227] width 35 height 10
type input "B"
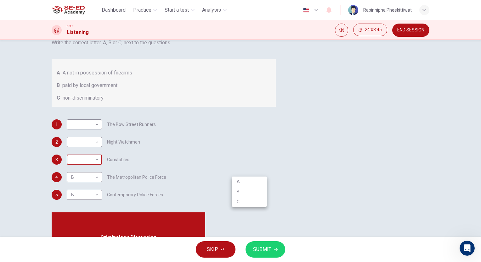
click at [263, 171] on body "This site uses cookies, as explained in our Privacy Policy . If you agree to th…" at bounding box center [240, 131] width 481 height 262
click at [263, 181] on li "A" at bounding box center [249, 182] width 35 height 10
type input "A"
click at [102, 147] on div "​ ​" at bounding box center [84, 142] width 35 height 10
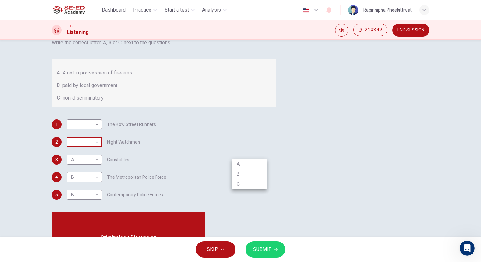
click at [262, 149] on body "This site uses cookies, as explained in our Privacy Policy . If you agree to th…" at bounding box center [240, 131] width 481 height 262
click at [255, 166] on li "A" at bounding box center [249, 164] width 35 height 10
type input "A"
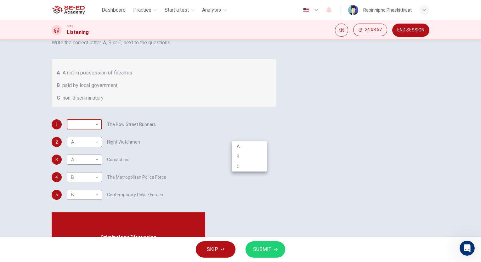
click at [264, 133] on body "This site uses cookies, as explained in our Privacy Policy . If you agree to th…" at bounding box center [240, 131] width 481 height 262
click at [255, 165] on li "C" at bounding box center [249, 167] width 35 height 10
type input "C"
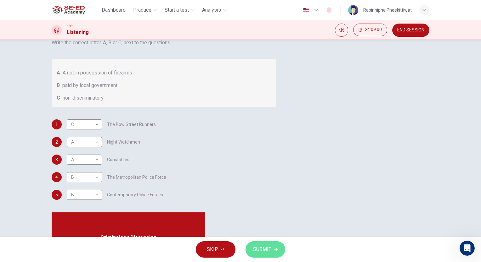
click at [272, 250] on button "SUBMIT" at bounding box center [265, 250] width 40 height 16
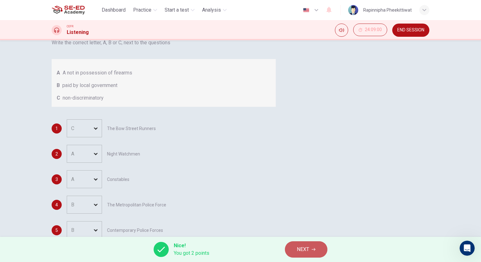
click at [314, 250] on icon "button" at bounding box center [313, 250] width 4 height 4
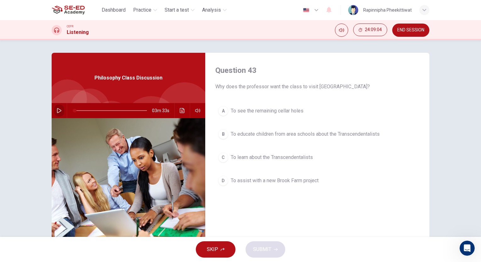
click at [60, 110] on button "button" at bounding box center [59, 110] width 10 height 15
click at [290, 137] on span "To educate children from area schools about the Transcendentalists" at bounding box center [305, 135] width 149 height 8
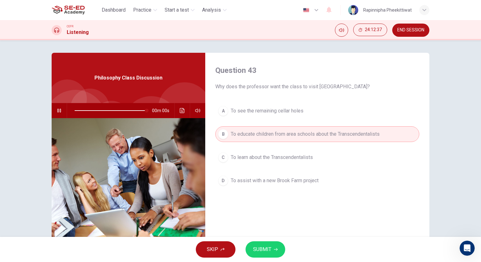
type input "0"
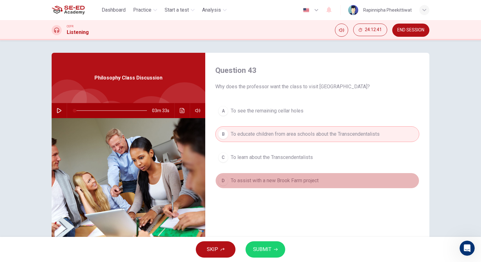
click at [263, 182] on span "To assist with a new Brook Farm project" at bounding box center [275, 181] width 88 height 8
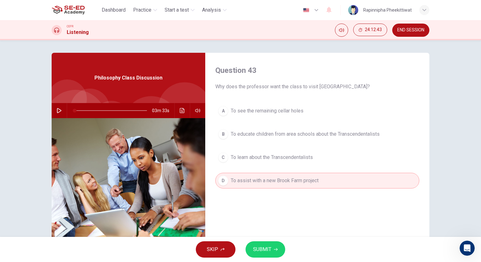
click at [263, 252] on span "SUBMIT" at bounding box center [262, 249] width 18 height 9
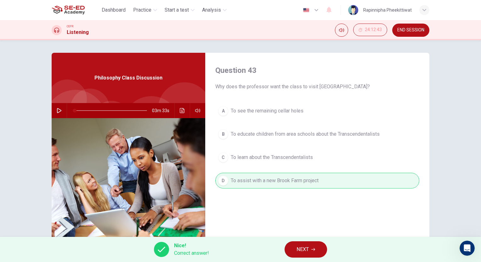
click at [310, 253] on button "NEXT" at bounding box center [305, 250] width 42 height 16
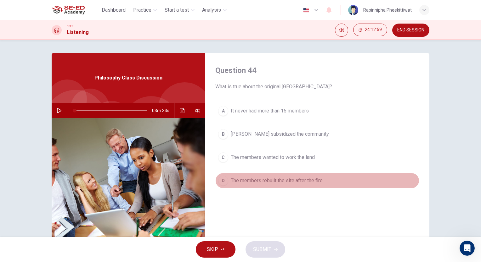
click at [275, 184] on span "The members rebuilt the site after the fire" at bounding box center [277, 181] width 92 height 8
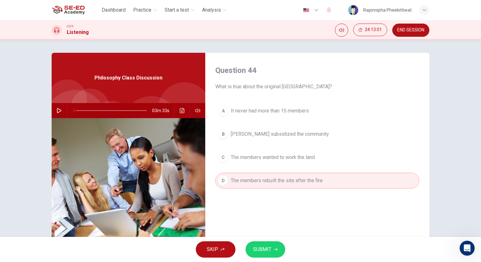
click at [274, 251] on icon "button" at bounding box center [276, 250] width 4 height 4
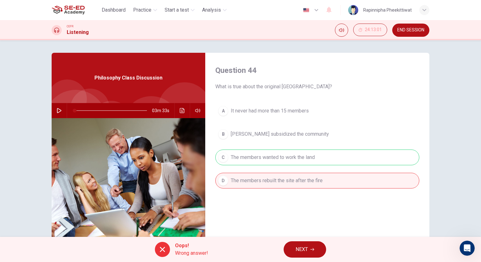
click at [308, 252] on span "NEXT" at bounding box center [301, 249] width 12 height 9
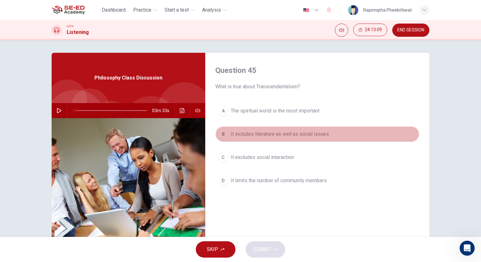
click at [276, 137] on span "It includes literature as well as social issues" at bounding box center [280, 135] width 98 height 8
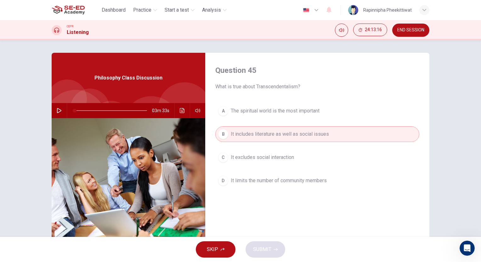
click at [221, 136] on div "B" at bounding box center [223, 134] width 10 height 10
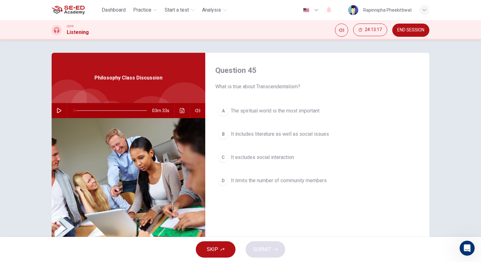
click at [226, 156] on div "C" at bounding box center [223, 158] width 10 height 10
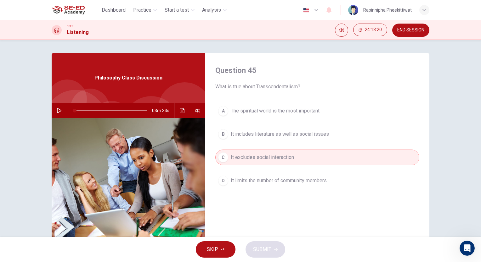
click at [262, 147] on div "A The spiritual world is the most important B It includes literature as well as…" at bounding box center [317, 152] width 204 height 98
click at [235, 176] on button "D It limits the number of community members" at bounding box center [317, 181] width 204 height 16
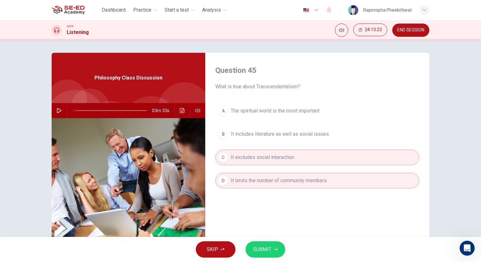
click at [260, 145] on div "A The spiritual world is the most important B It includes literature as well as…" at bounding box center [317, 152] width 204 height 98
click at [260, 159] on span "It excludes social interaction" at bounding box center [262, 158] width 63 height 8
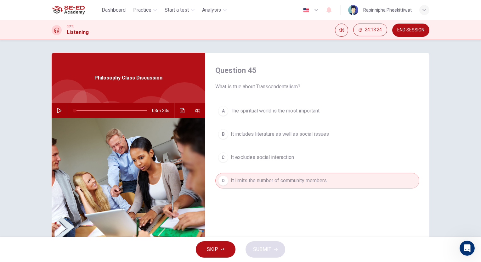
click at [264, 177] on span "It limits the number of community members" at bounding box center [279, 181] width 96 height 8
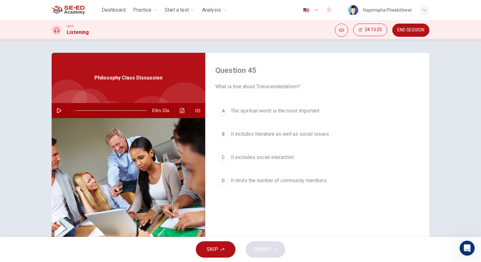
click at [258, 157] on span "It excludes social interaction" at bounding box center [262, 158] width 63 height 8
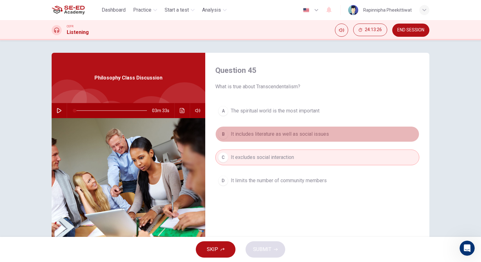
click at [252, 133] on span "It includes literature as well as social issues" at bounding box center [280, 135] width 98 height 8
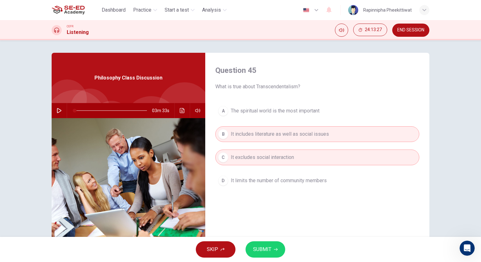
click at [256, 108] on span "The spiritual world is the most important" at bounding box center [275, 111] width 89 height 8
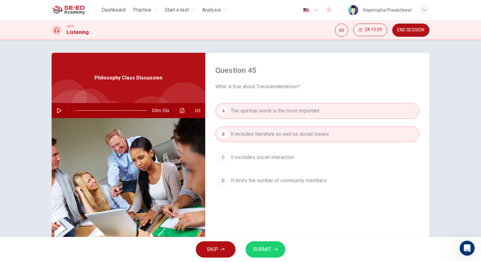
click at [300, 218] on div "Question 45 What is true about Transcendentalism? A The spiritual world is the …" at bounding box center [317, 162] width 224 height 219
click at [247, 111] on span "The spiritual world is the most important" at bounding box center [275, 111] width 89 height 8
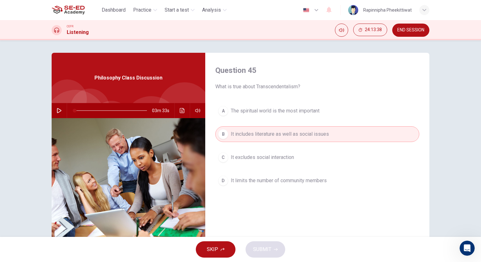
click at [264, 163] on button "C It excludes social interaction" at bounding box center [317, 158] width 204 height 16
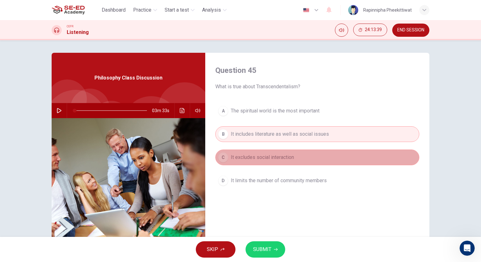
click at [264, 163] on button "C It excludes social interaction" at bounding box center [317, 158] width 204 height 16
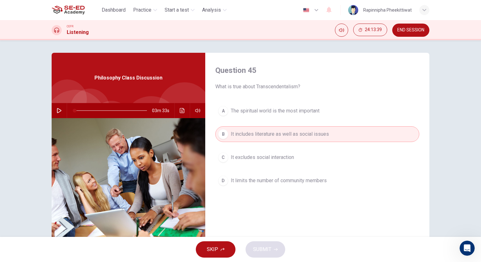
click at [263, 181] on span "It limits the number of community members" at bounding box center [279, 181] width 96 height 8
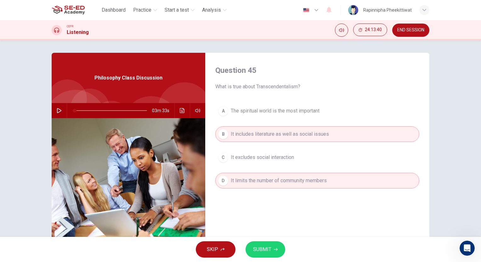
click at [263, 183] on span "It limits the number of community members" at bounding box center [279, 181] width 96 height 8
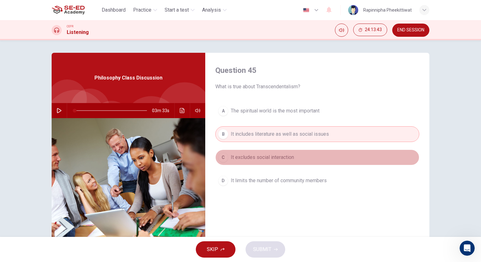
click at [273, 159] on span "It excludes social interaction" at bounding box center [262, 158] width 63 height 8
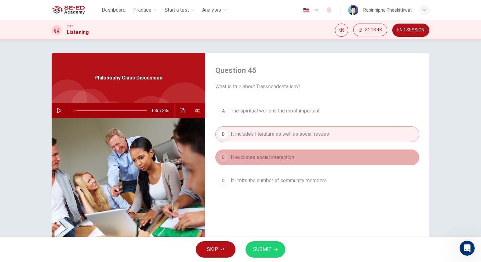
click at [273, 160] on span "It excludes social interaction" at bounding box center [262, 158] width 63 height 8
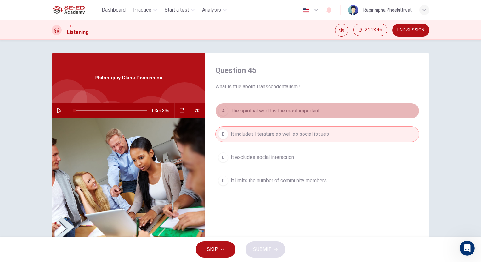
click at [294, 115] on button "A The spiritual world is the most important" at bounding box center [317, 111] width 204 height 16
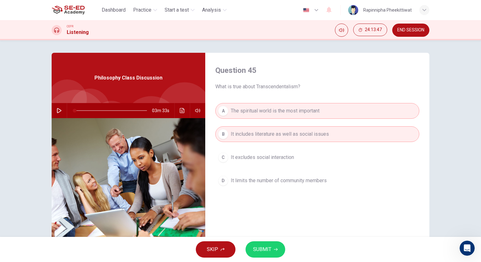
click at [260, 250] on span "SUBMIT" at bounding box center [262, 249] width 18 height 9
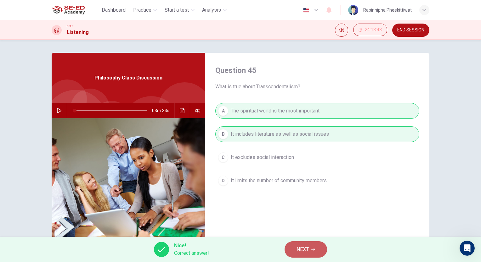
click at [298, 252] on span "NEXT" at bounding box center [302, 249] width 12 height 9
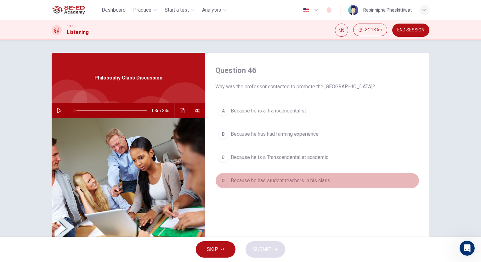
click at [285, 181] on span "Because he has student teachers in his class" at bounding box center [280, 181] width 99 height 8
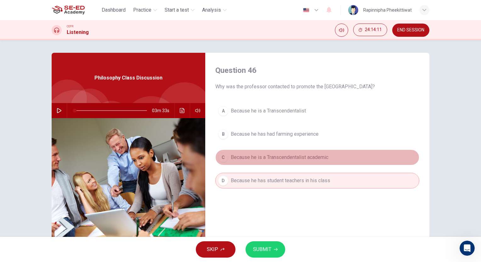
click at [276, 155] on span "Because he is a Transcendentalist academic" at bounding box center [280, 158] width 98 height 8
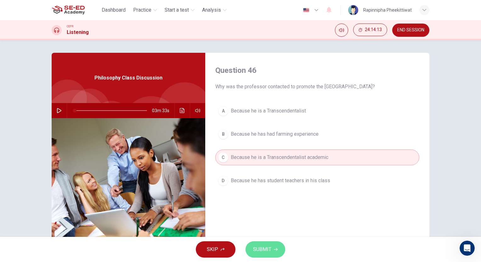
click at [276, 250] on icon "button" at bounding box center [276, 250] width 4 height 4
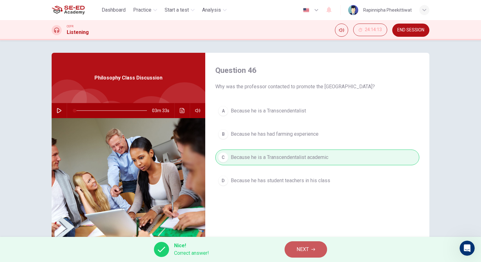
click at [317, 242] on button "NEXT" at bounding box center [305, 250] width 42 height 16
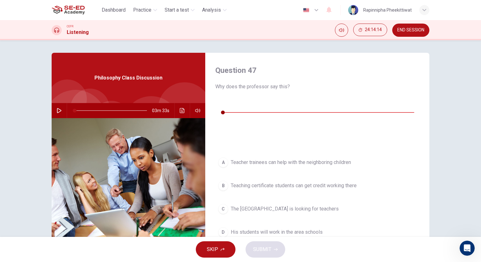
click at [227, 103] on div "00m 10s" at bounding box center [317, 120] width 204 height 44
click at [224, 104] on button "button" at bounding box center [220, 103] width 10 height 10
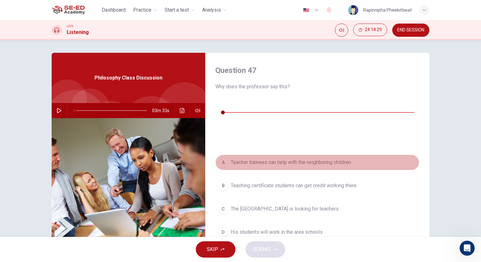
click at [264, 159] on span "Teacher trainees can help with the neighboring children" at bounding box center [291, 163] width 120 height 8
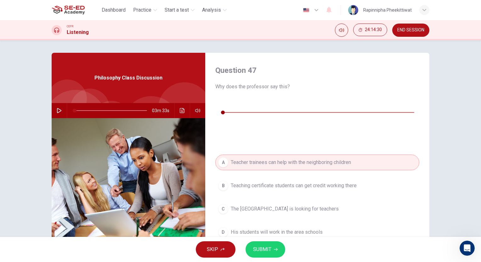
click at [218, 106] on button "button" at bounding box center [220, 103] width 10 height 10
type input "0"
click at [276, 246] on button "SUBMIT" at bounding box center [265, 250] width 40 height 16
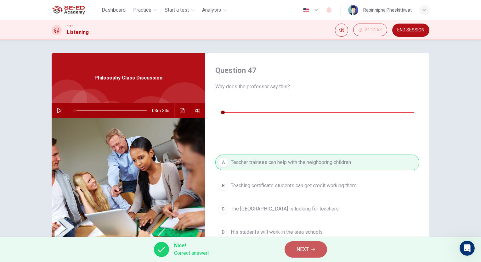
click at [303, 248] on span "NEXT" at bounding box center [302, 249] width 12 height 9
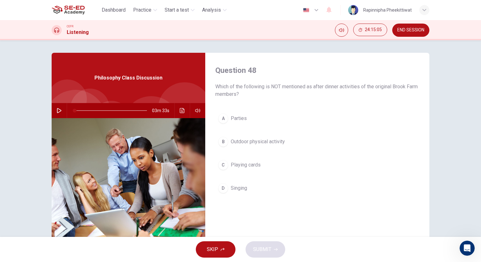
click at [234, 122] on span "Parties" at bounding box center [239, 119] width 16 height 8
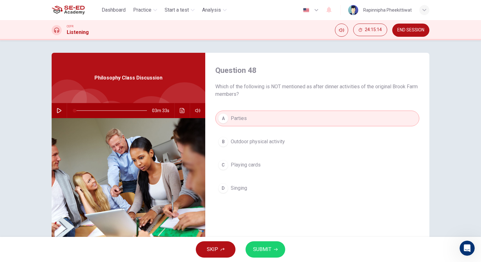
click at [265, 249] on span "SUBMIT" at bounding box center [262, 249] width 18 height 9
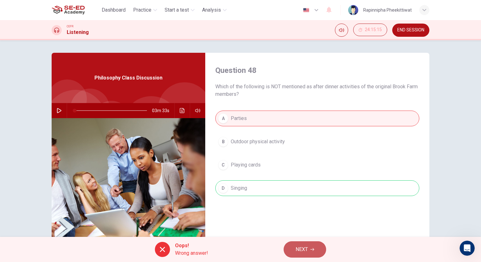
click at [318, 249] on button "NEXT" at bounding box center [304, 250] width 42 height 16
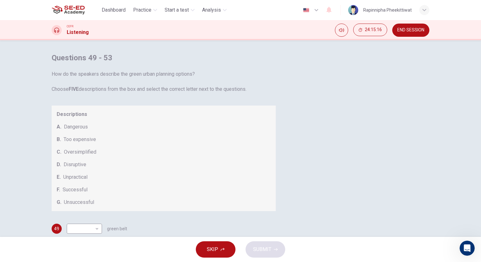
click at [271, 118] on span "Descriptions" at bounding box center [164, 115] width 214 height 8
click at [276, 93] on span "How do the speakers describe the green urban planning options? Choose FIVE desc…" at bounding box center [164, 81] width 224 height 23
